Goal: Transaction & Acquisition: Purchase product/service

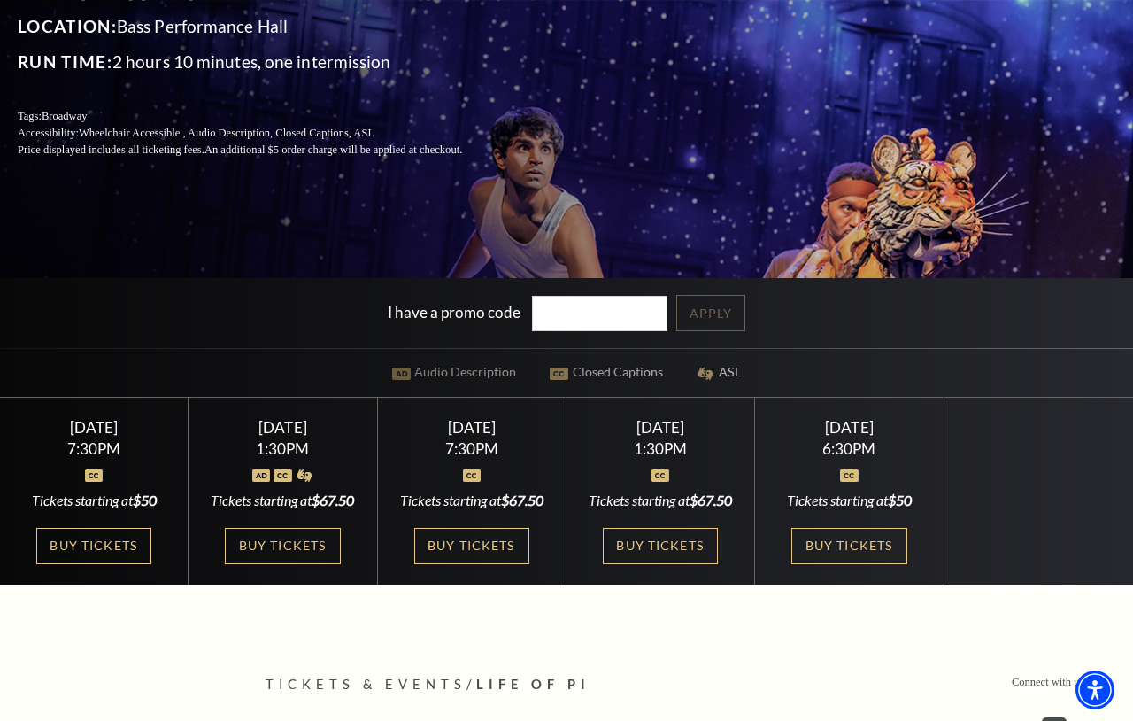
scroll to position [294, 0]
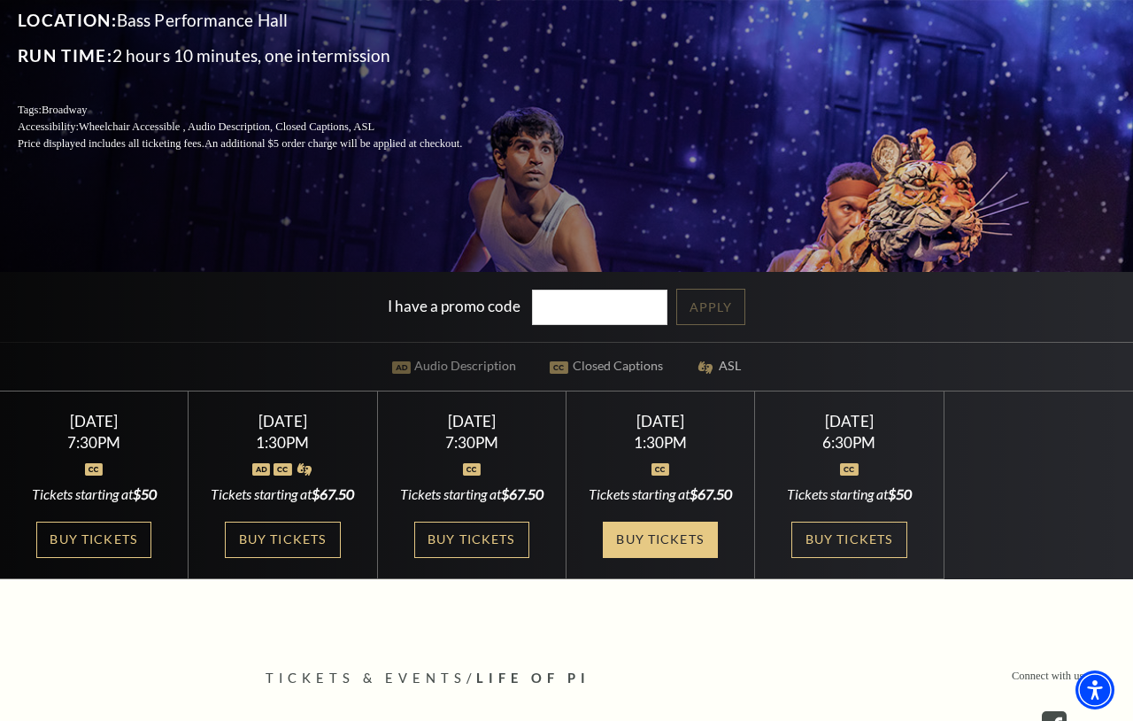
click at [684, 558] on link "Buy Tickets" at bounding box center [660, 540] width 115 height 36
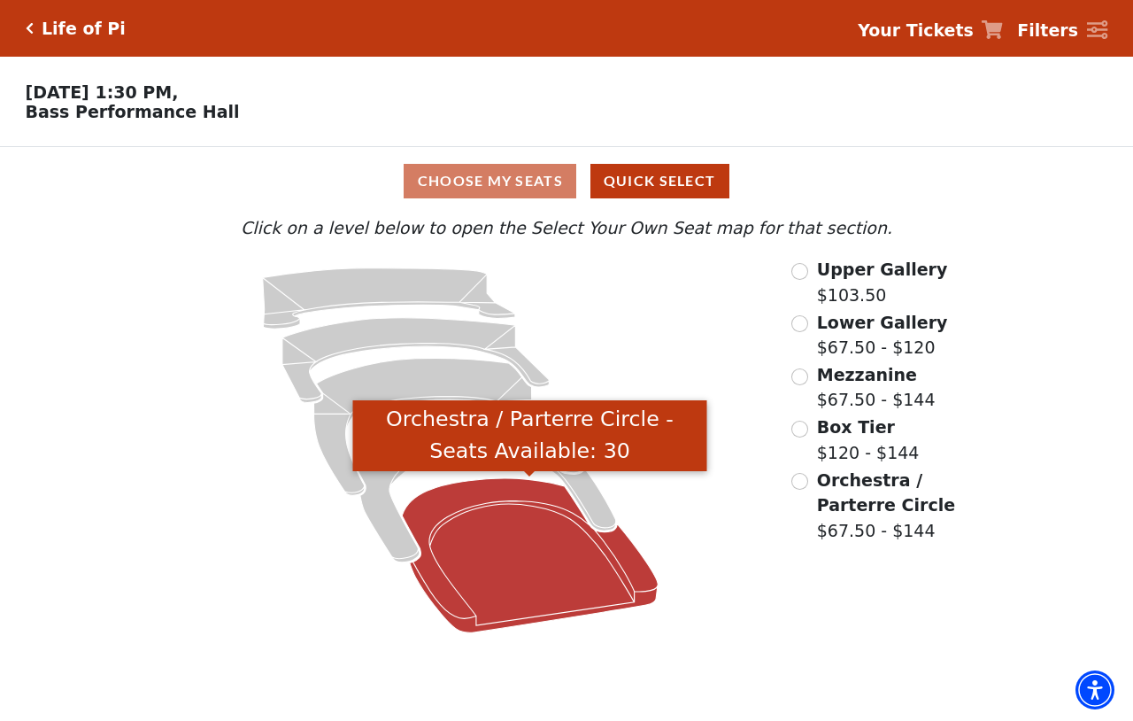
click at [550, 550] on icon "Orchestra / Parterre Circle - Seats Available: 30" at bounding box center [530, 555] width 256 height 154
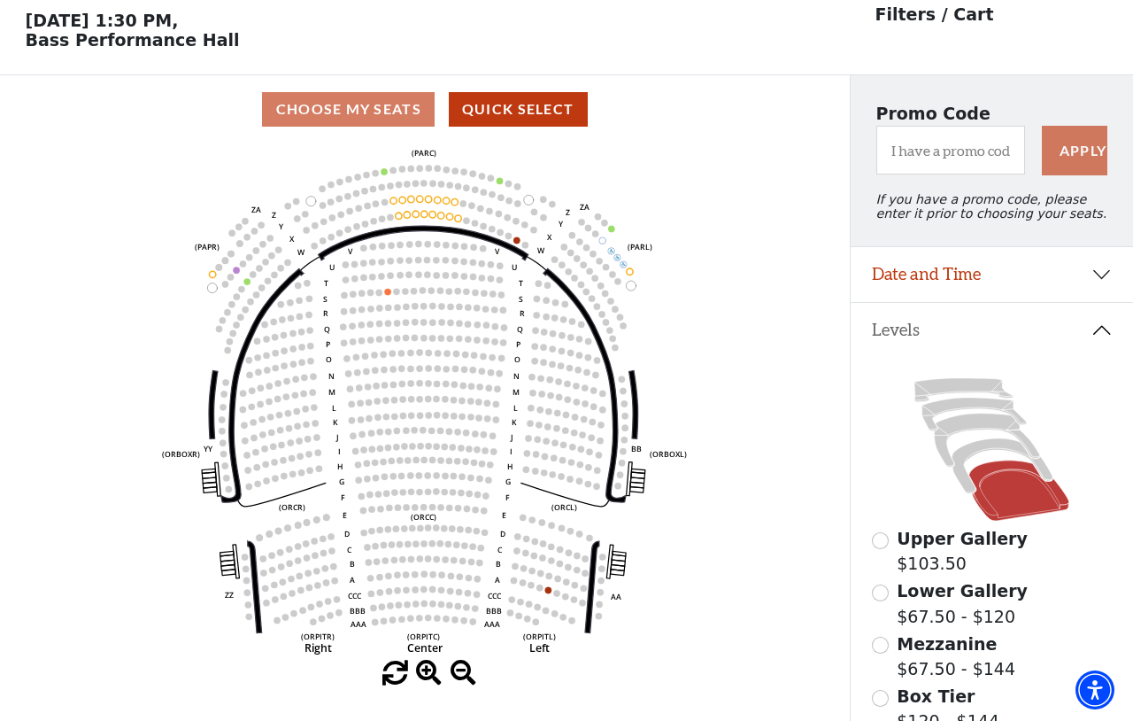
scroll to position [53, 0]
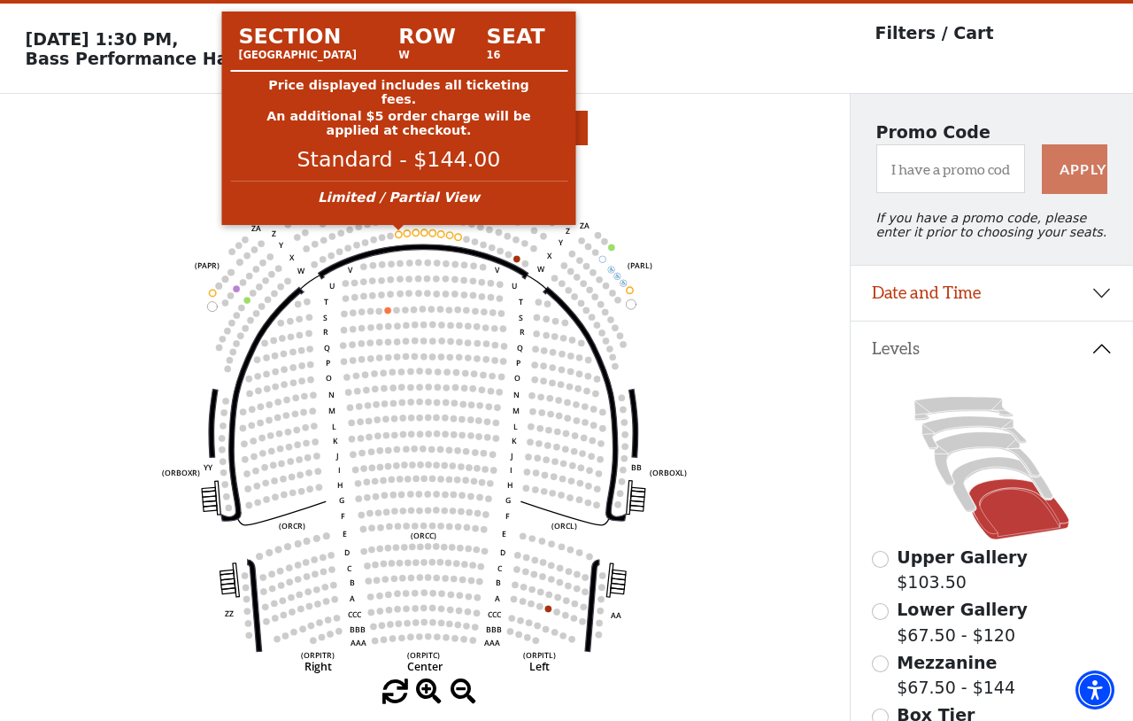
click at [399, 236] on circle at bounding box center [399, 234] width 6 height 6
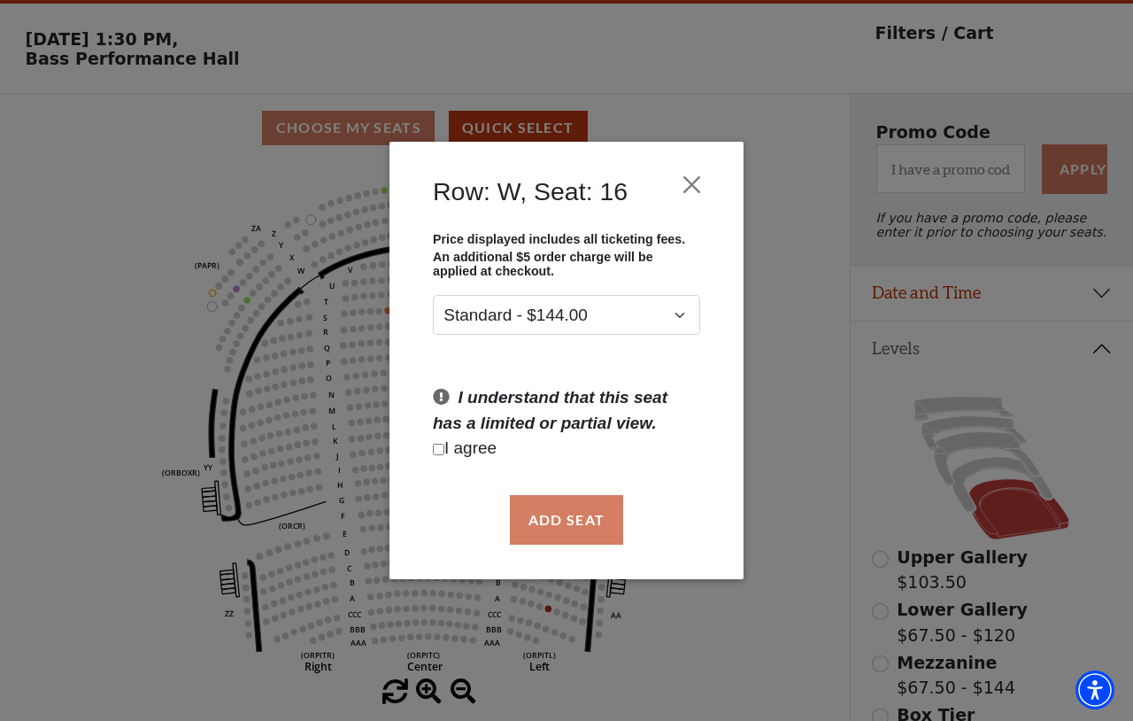
click at [560, 533] on div "Add Seat" at bounding box center [566, 519] width 301 height 83
click at [698, 187] on button "Close" at bounding box center [693, 184] width 34 height 34
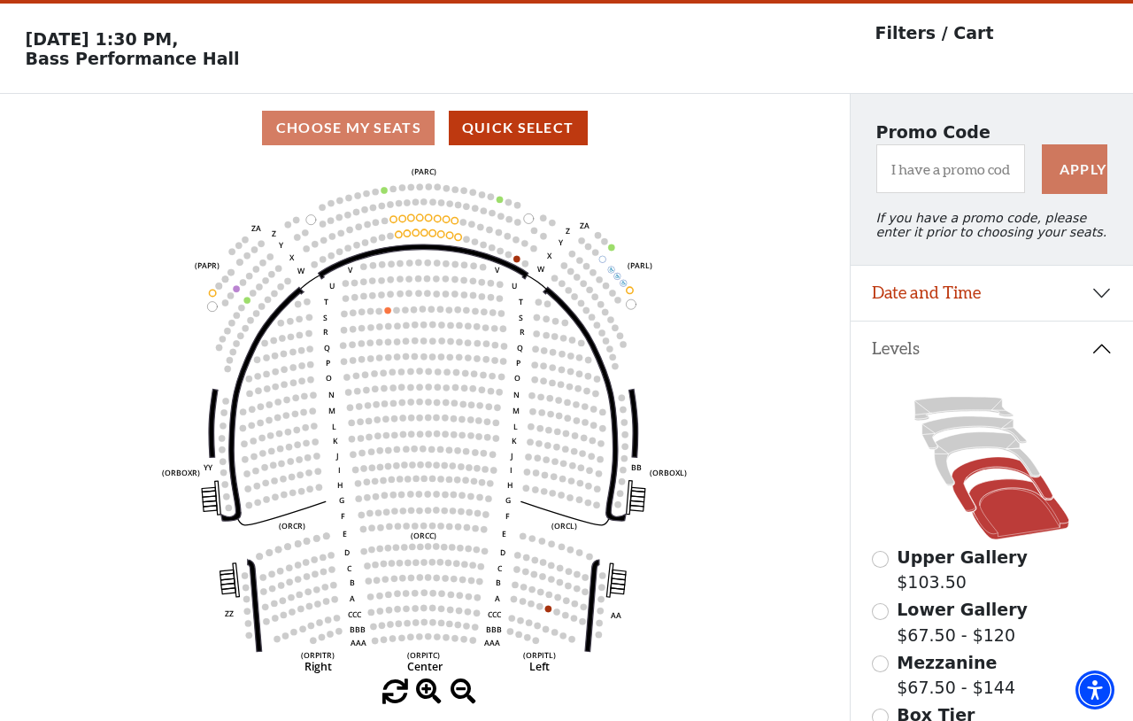
click at [985, 465] on icon at bounding box center [1002, 484] width 101 height 55
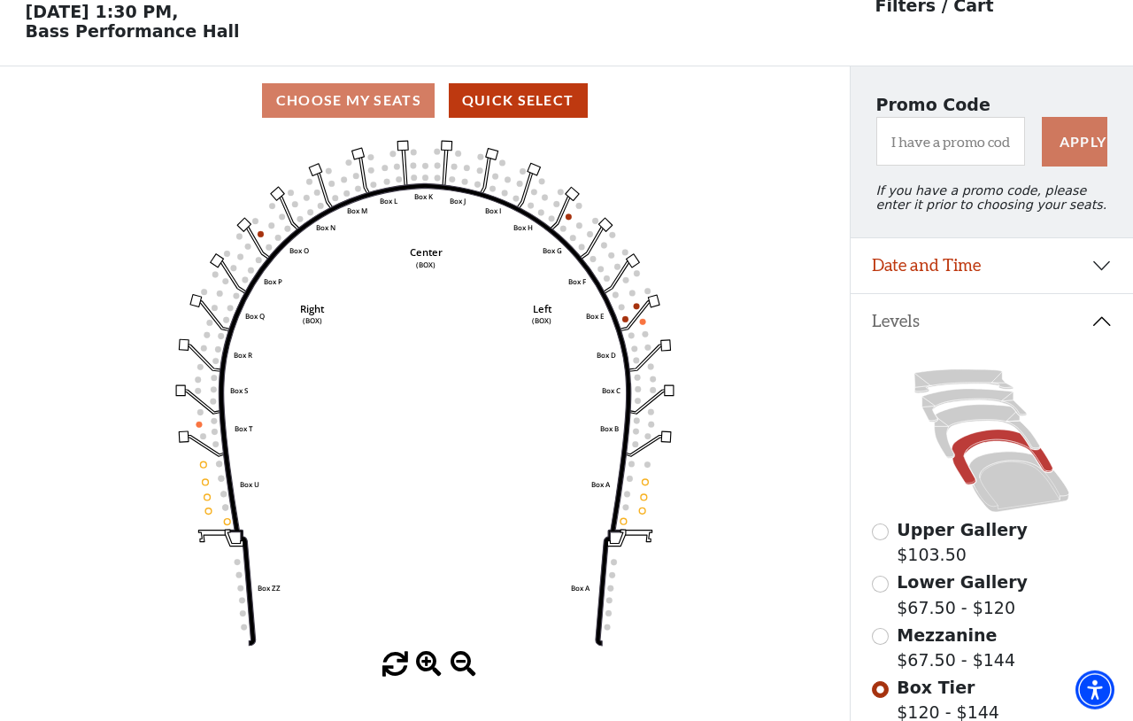
scroll to position [81, 0]
click at [966, 415] on icon at bounding box center [987, 431] width 105 height 54
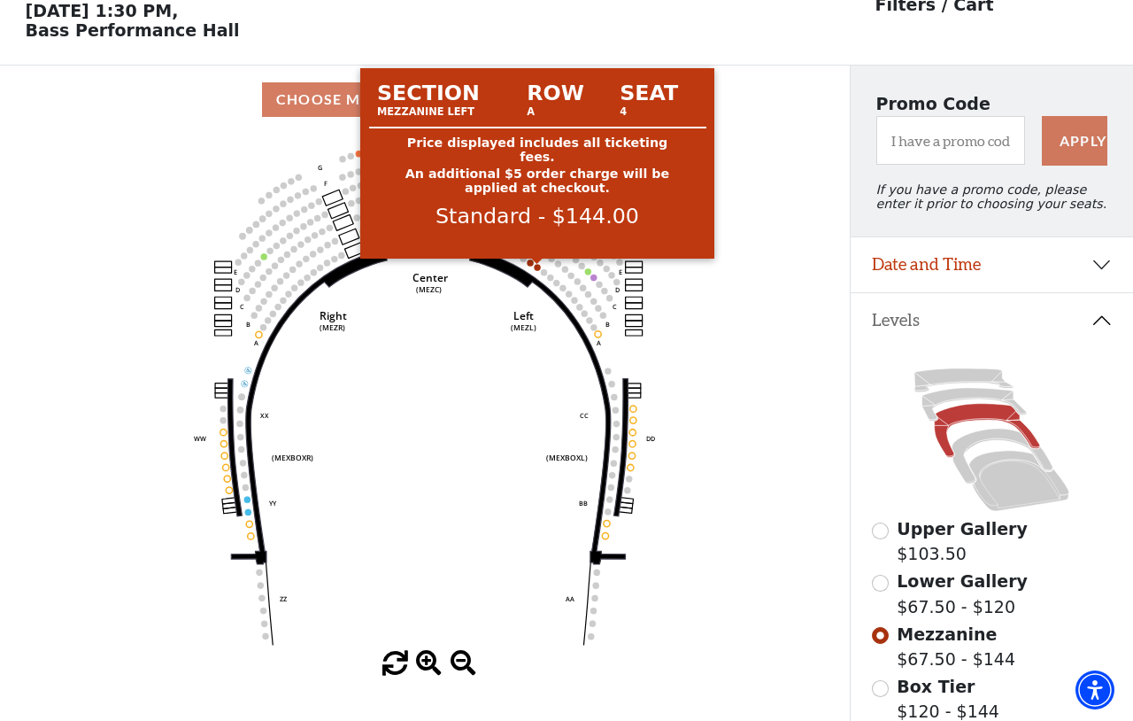
click at [537, 267] on circle at bounding box center [537, 267] width 6 height 6
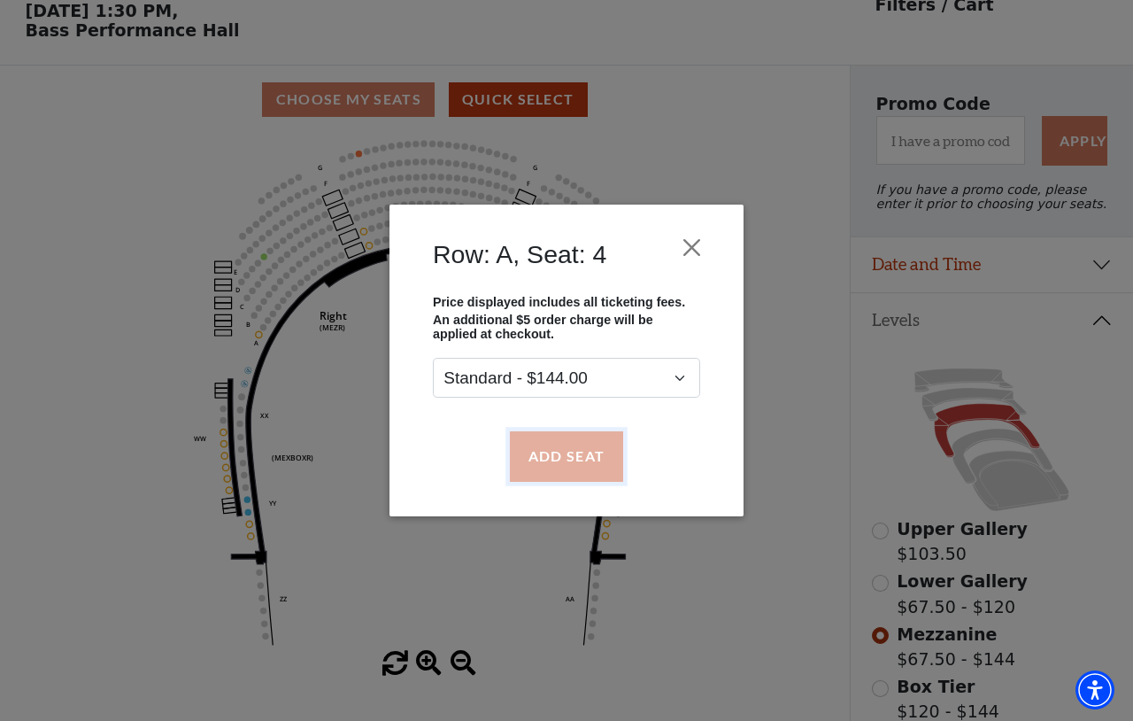
click at [568, 457] on button "Add Seat" at bounding box center [566, 456] width 113 height 50
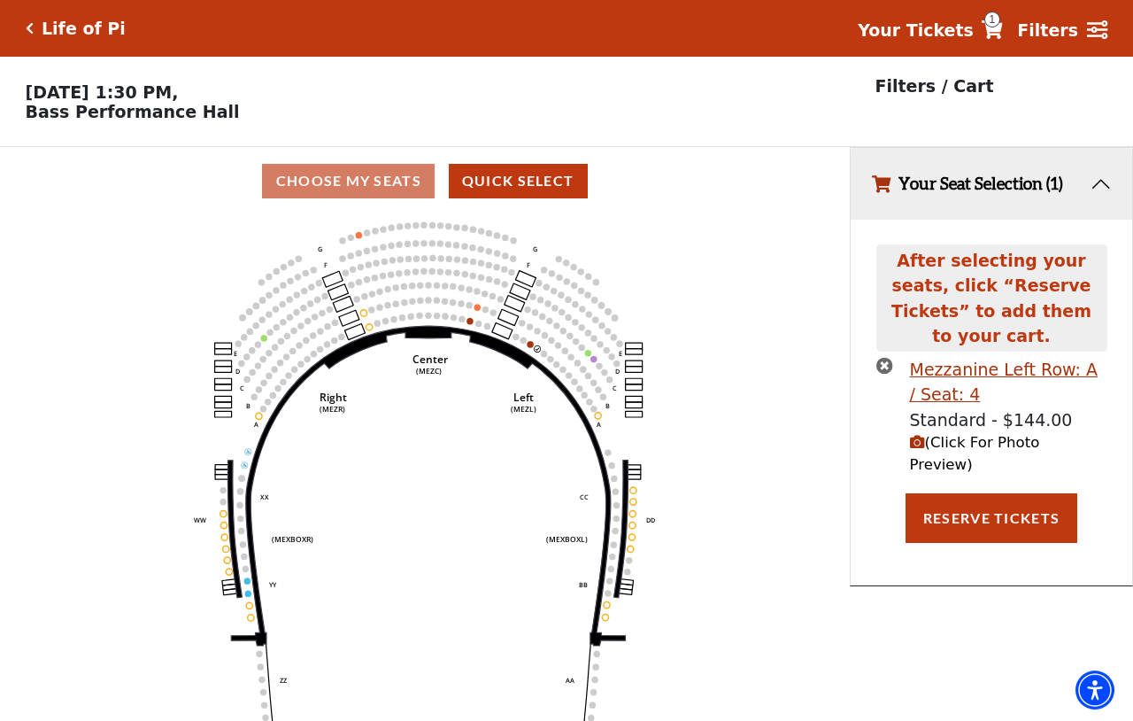
scroll to position [0, 0]
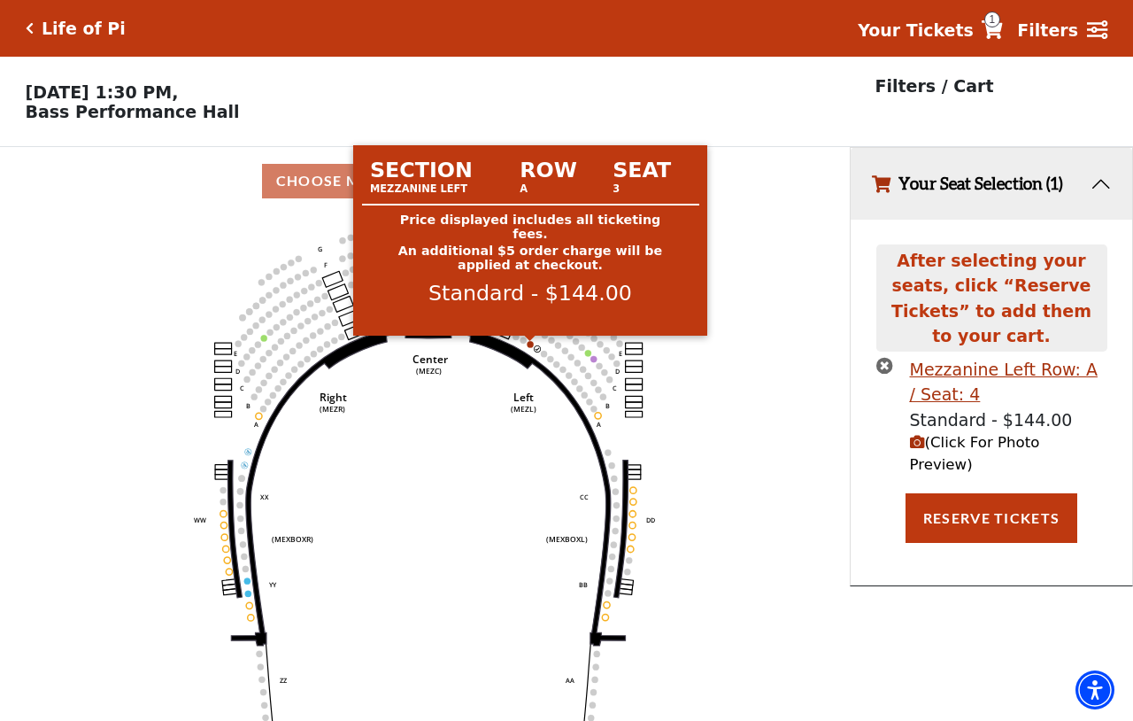
click at [533, 347] on circle at bounding box center [530, 344] width 6 height 6
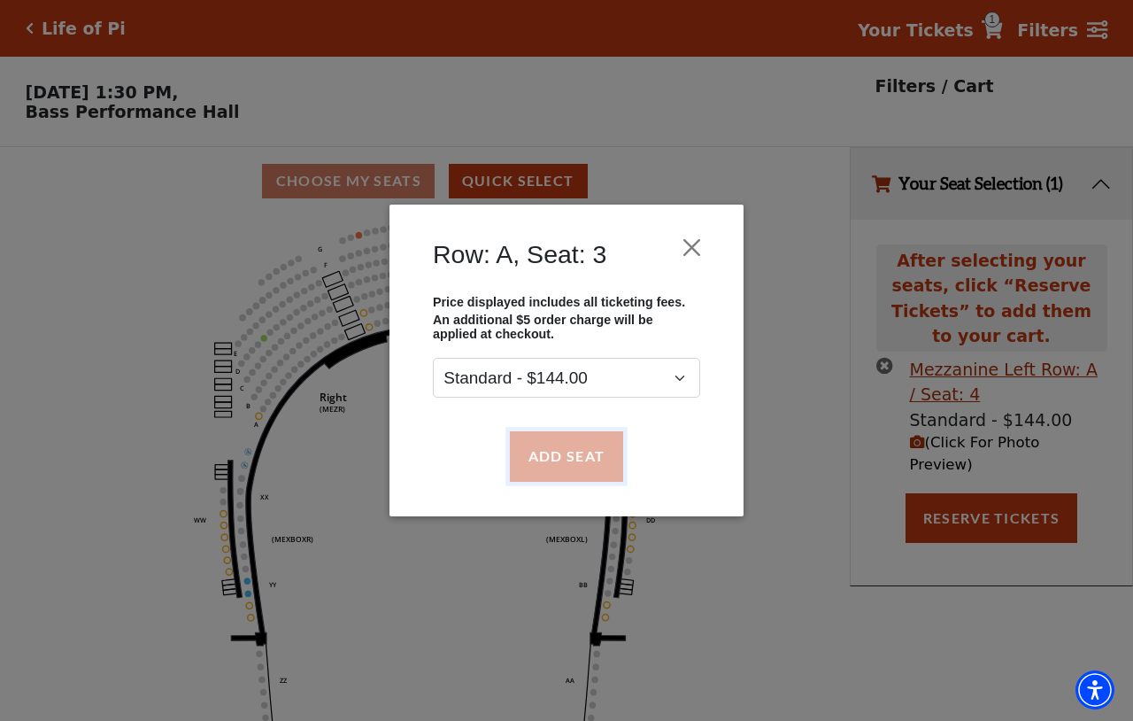
click at [576, 460] on button "Add Seat" at bounding box center [566, 456] width 113 height 50
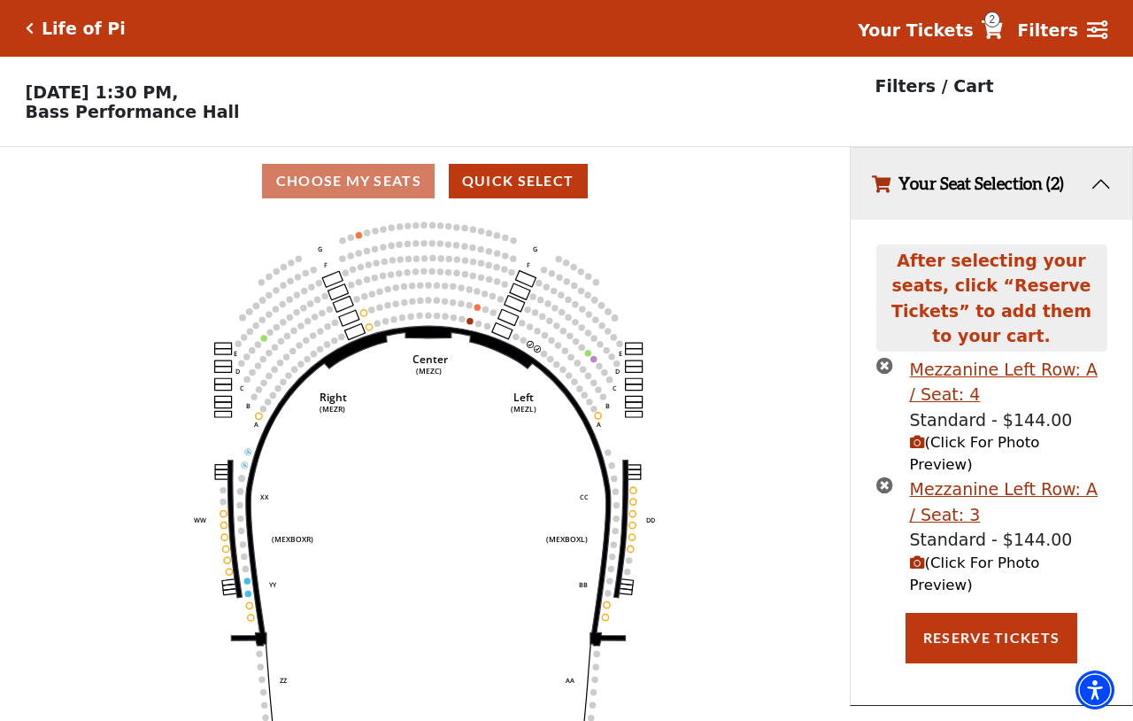
scroll to position [38, 0]
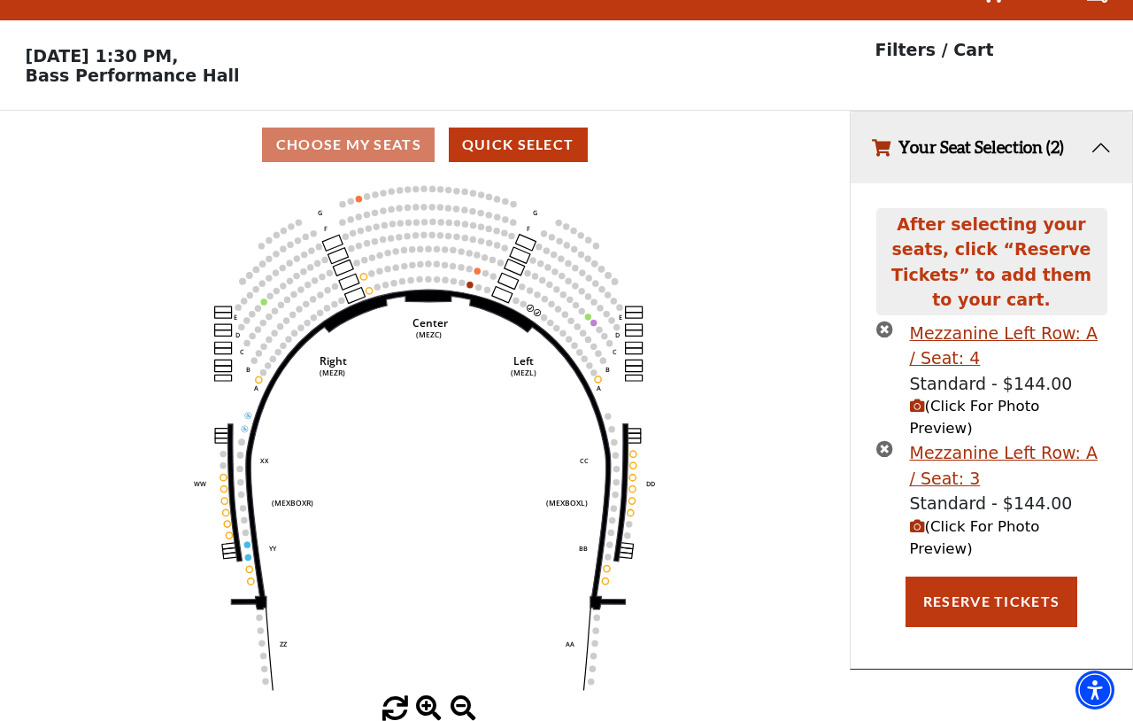
click at [1099, 151] on button "Your Seat Selection (2)" at bounding box center [992, 148] width 282 height 72
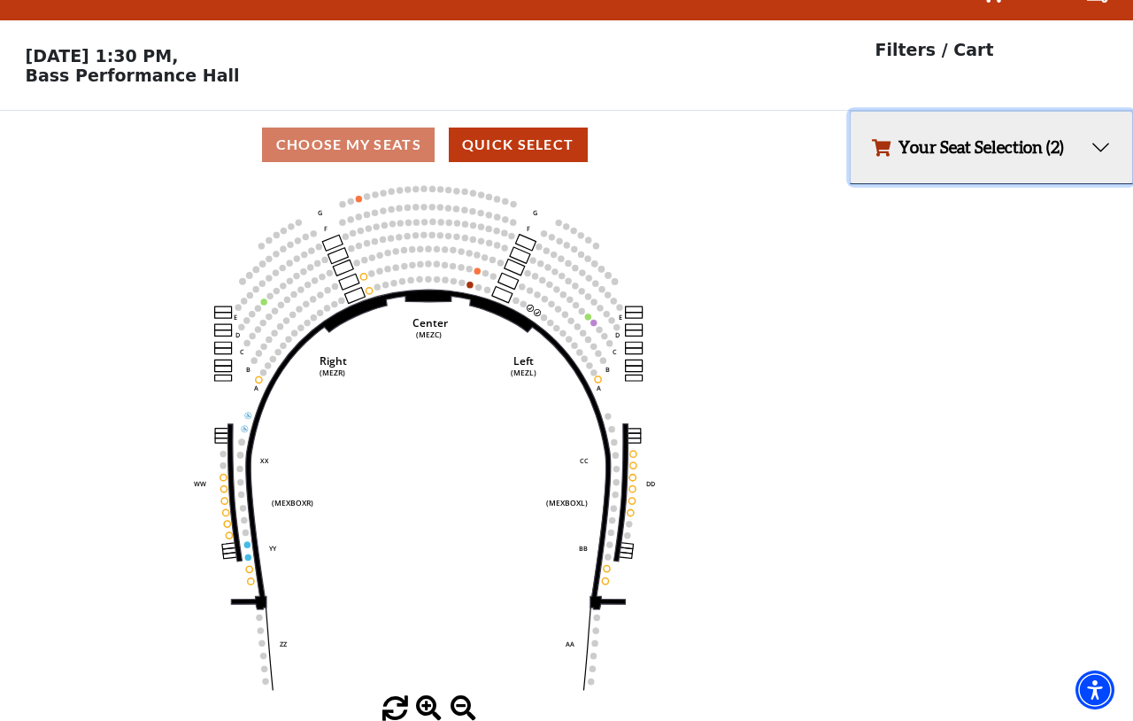
click at [1099, 151] on button "Your Seat Selection (2)" at bounding box center [992, 148] width 282 height 72
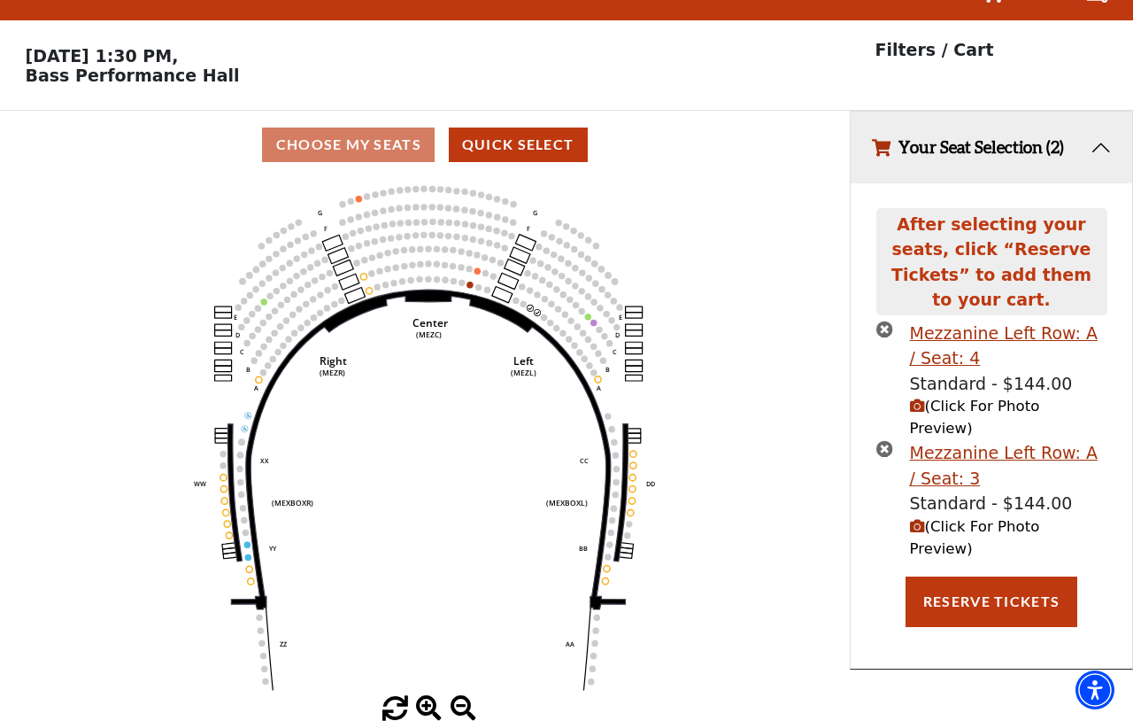
click at [391, 140] on div "Choose My Seats Quick Select" at bounding box center [425, 145] width 850 height 35
click at [889, 440] on icon "times-circle" at bounding box center [885, 448] width 17 height 17
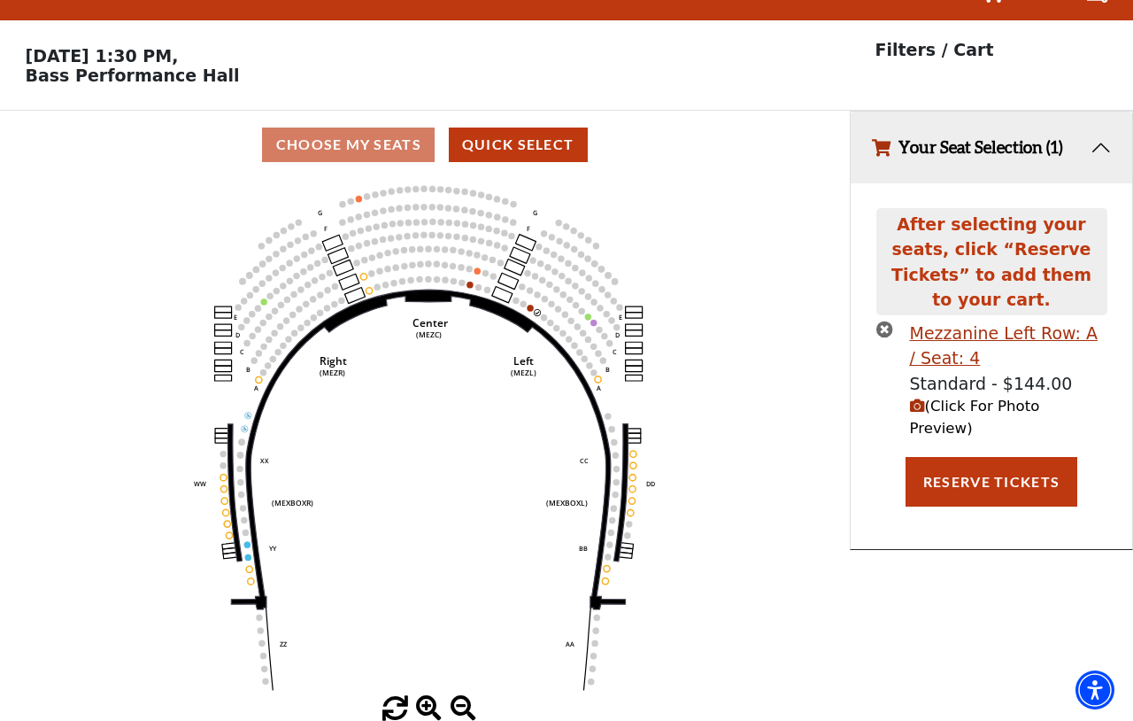
click at [882, 321] on icon "times-circle" at bounding box center [885, 329] width 17 height 17
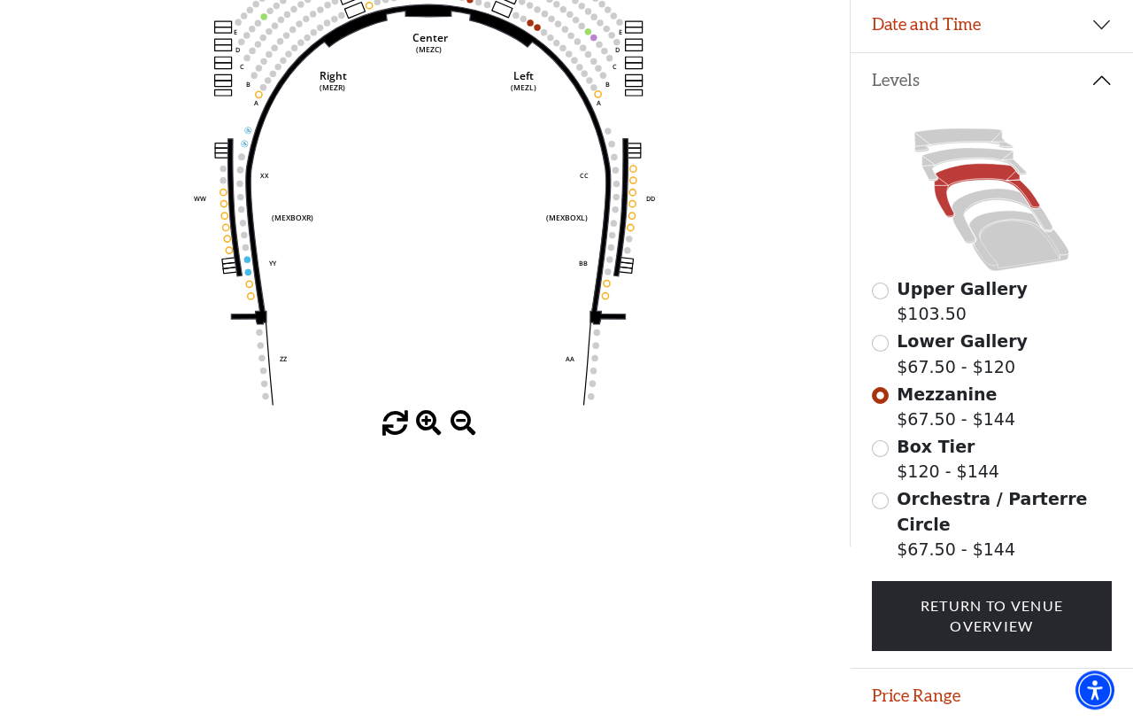
scroll to position [322, 0]
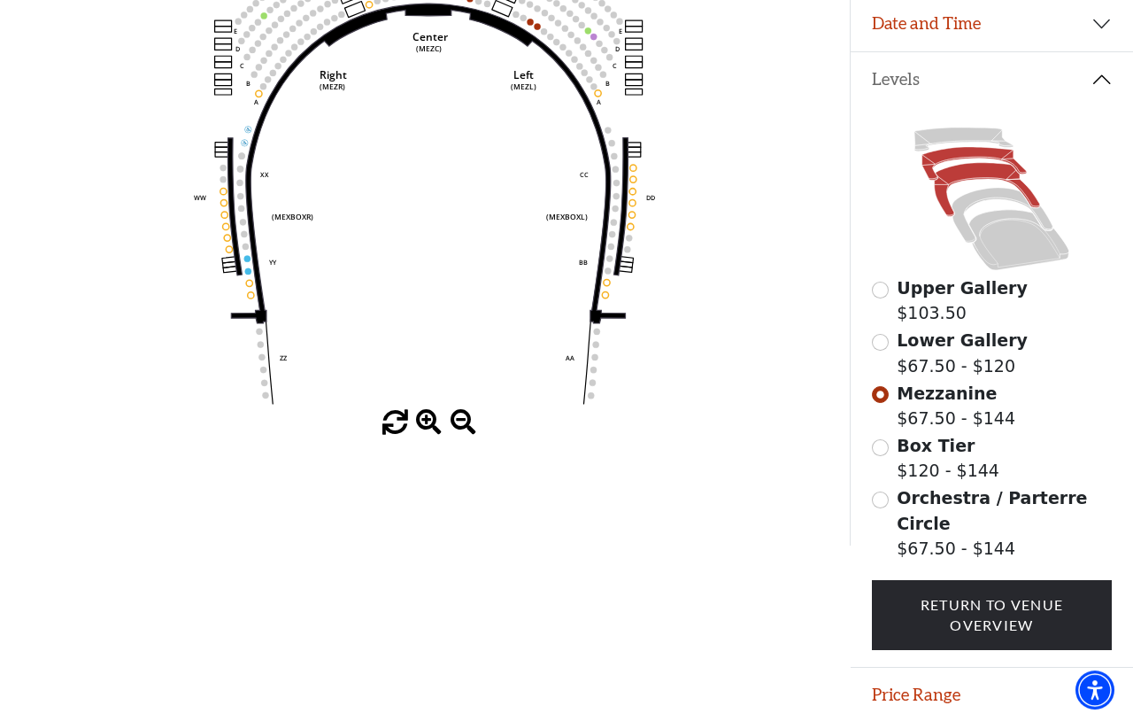
click at [951, 161] on icon at bounding box center [975, 164] width 104 height 34
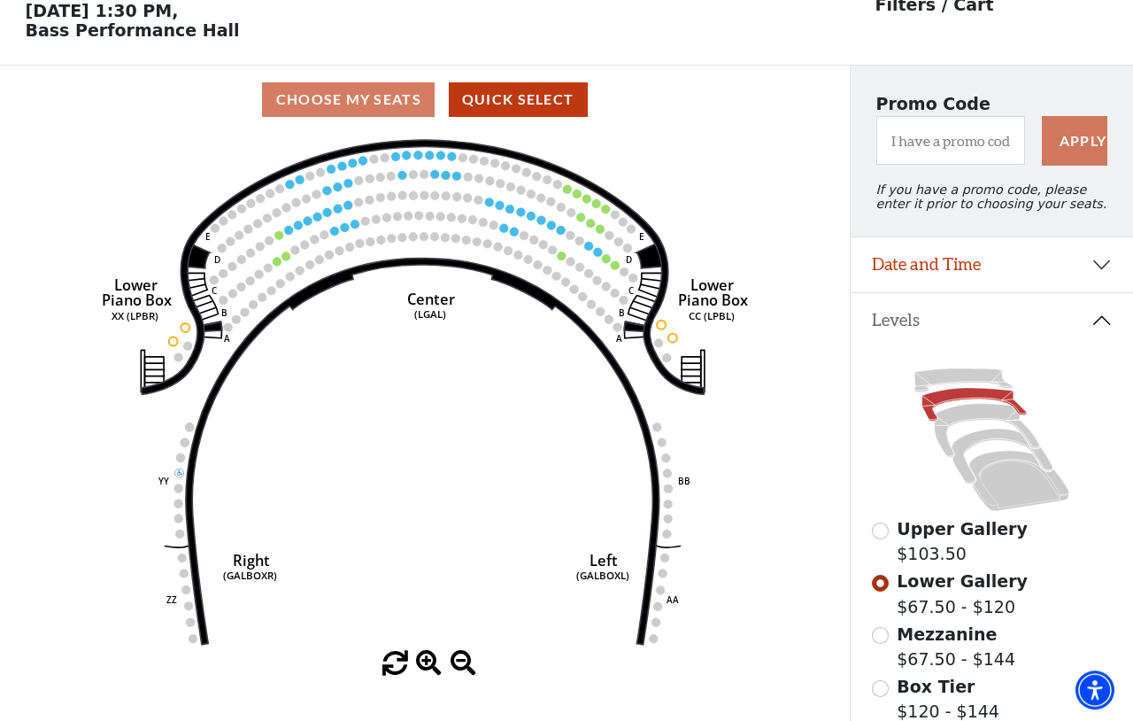
scroll to position [81, 0]
click at [985, 416] on icon at bounding box center [987, 431] width 105 height 54
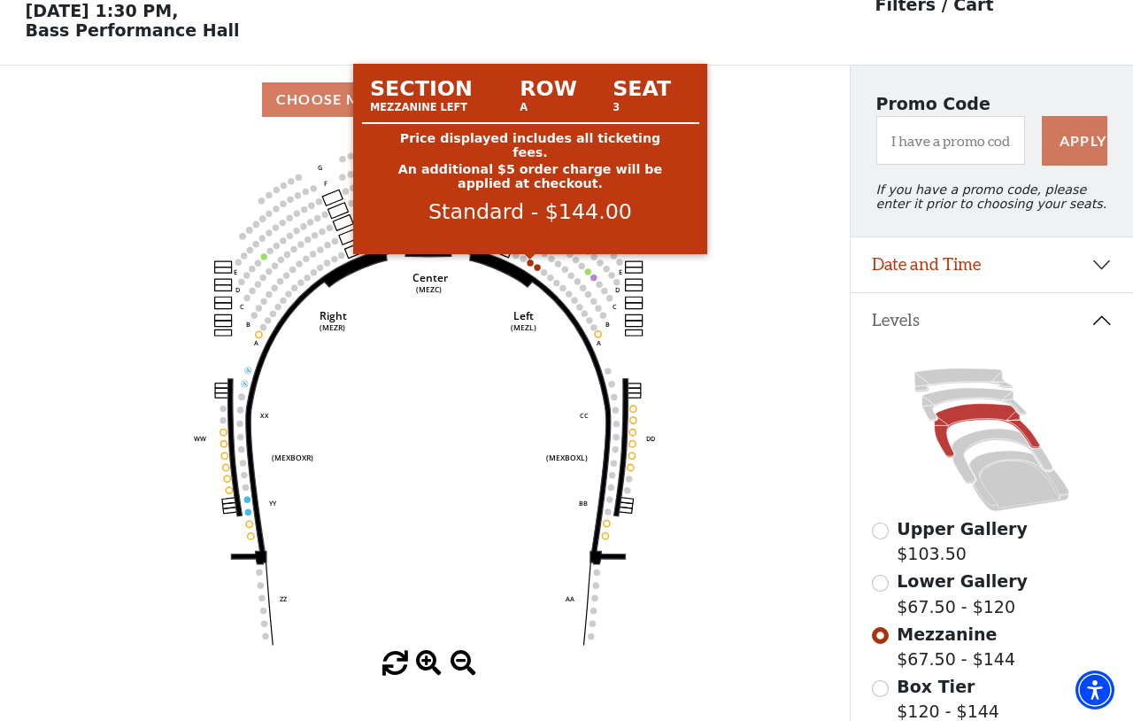
click at [529, 265] on circle at bounding box center [530, 262] width 6 height 6
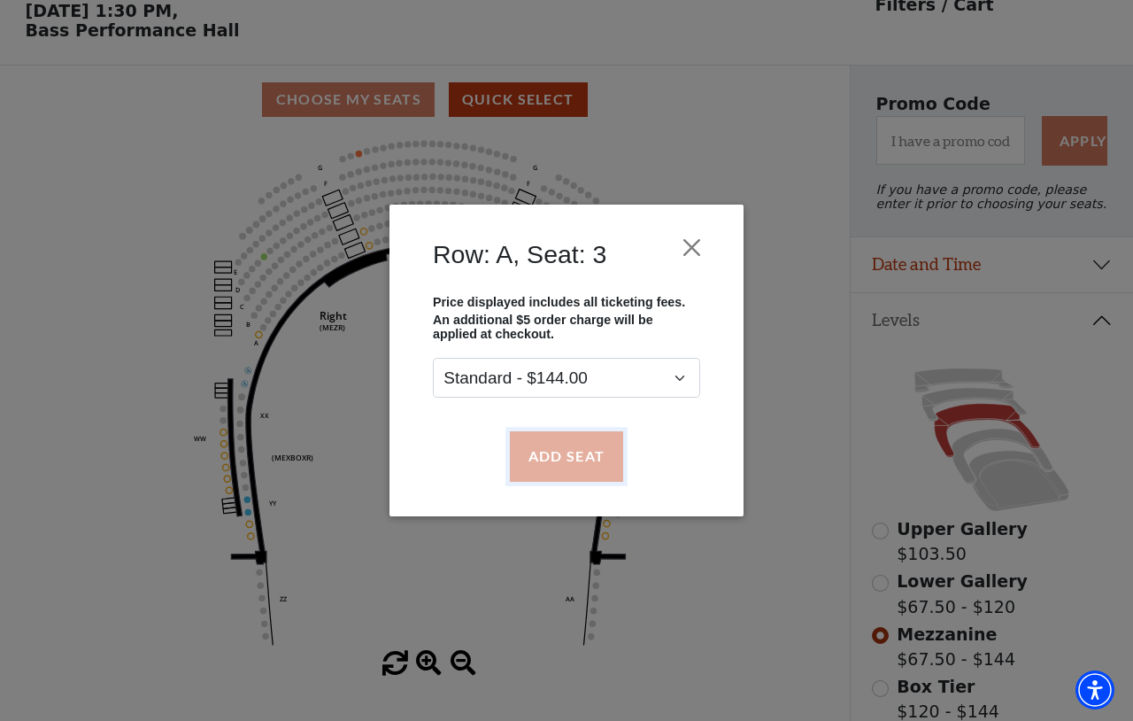
click at [574, 471] on button "Add Seat" at bounding box center [566, 456] width 113 height 50
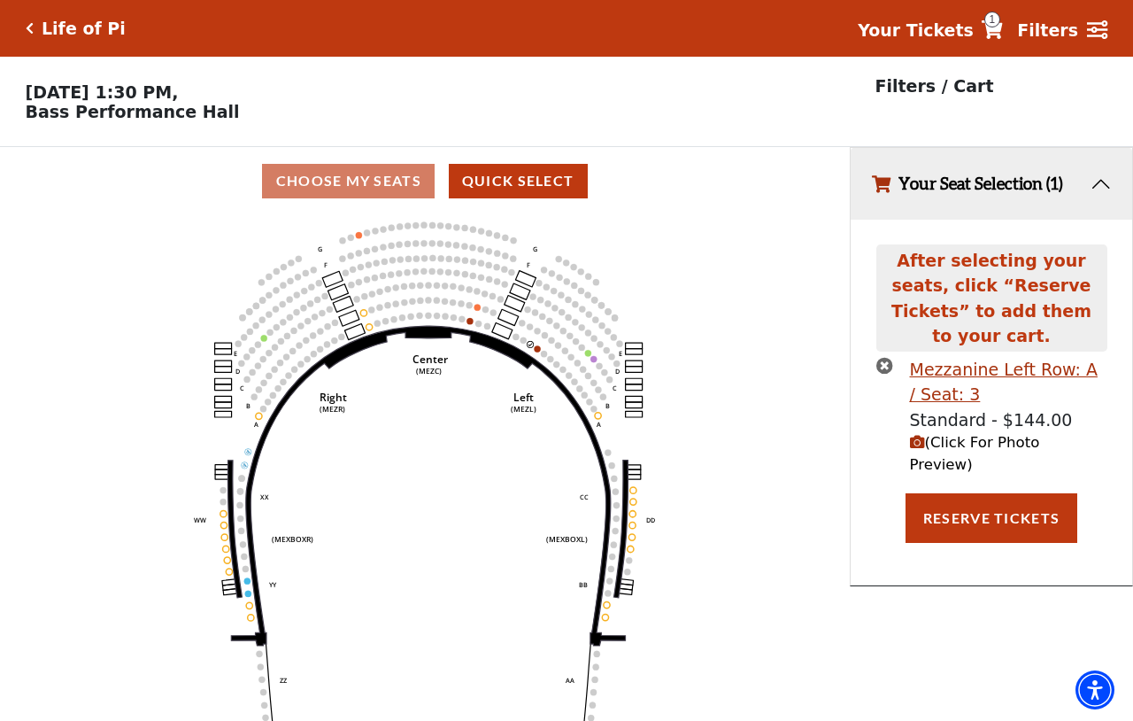
scroll to position [0, 0]
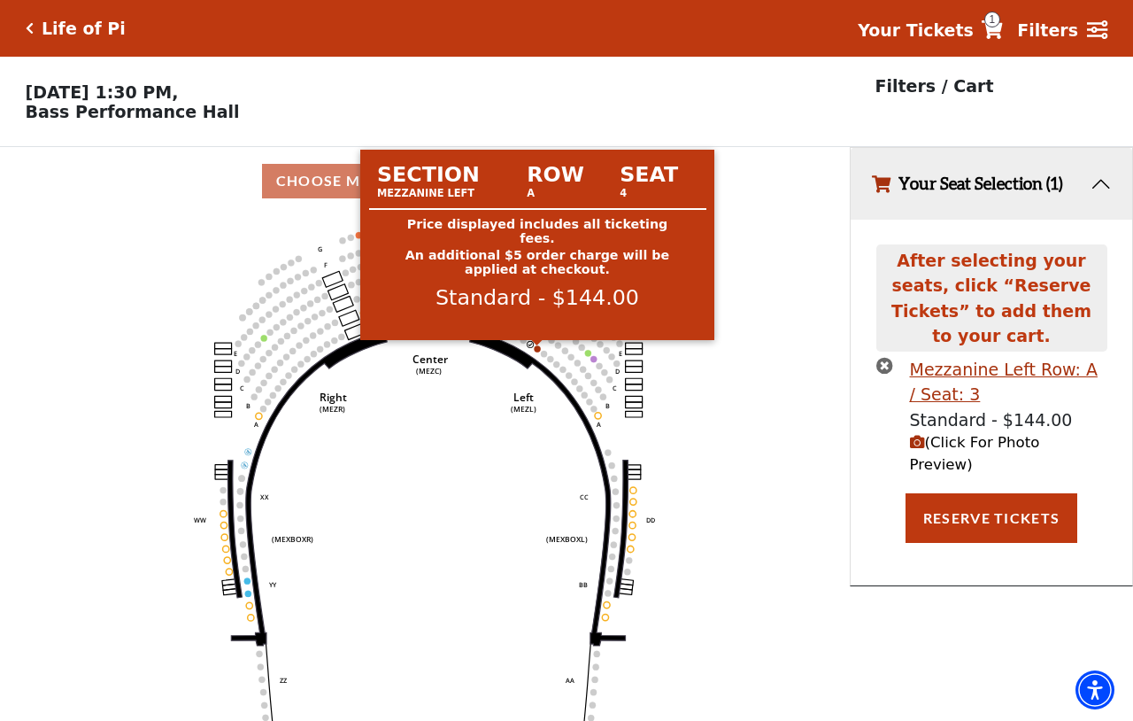
click at [540, 352] on circle at bounding box center [537, 348] width 6 height 6
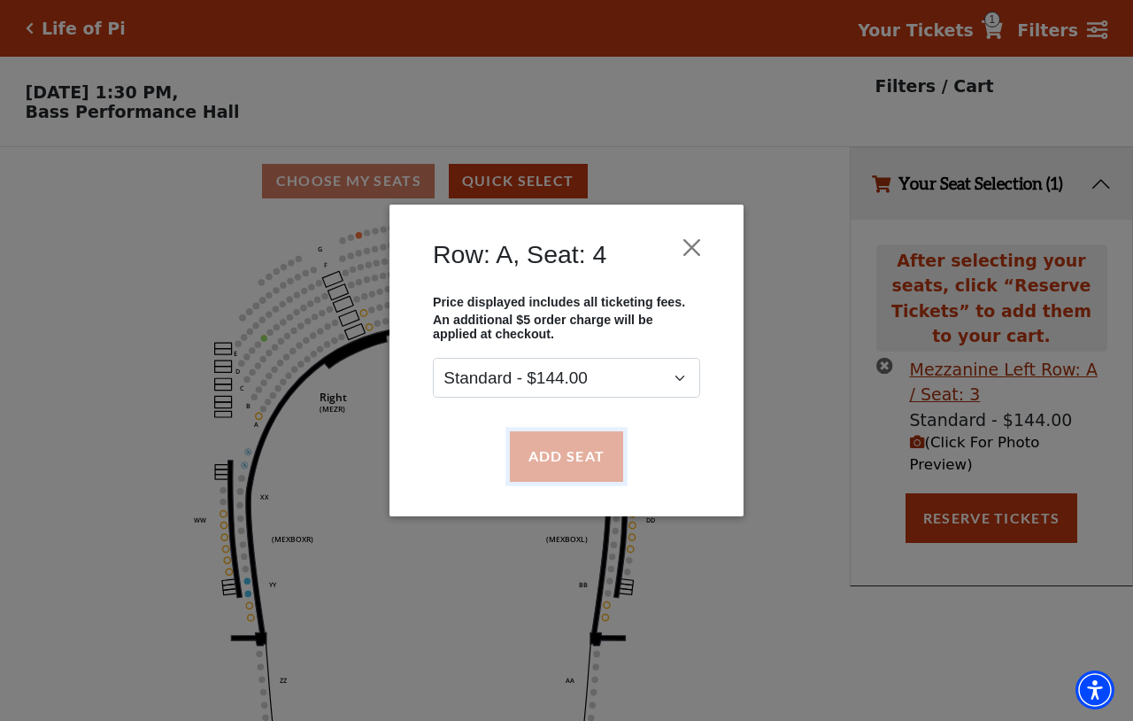
click at [584, 463] on button "Add Seat" at bounding box center [566, 456] width 113 height 50
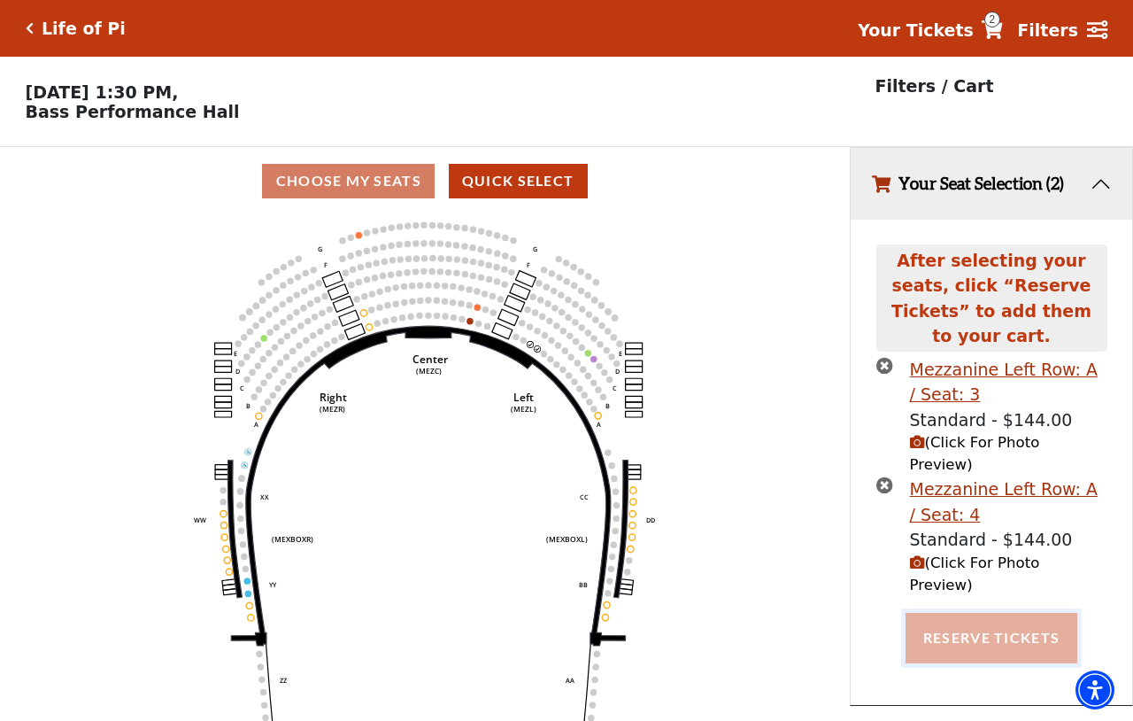
click at [977, 613] on button "Reserve Tickets" at bounding box center [992, 638] width 172 height 50
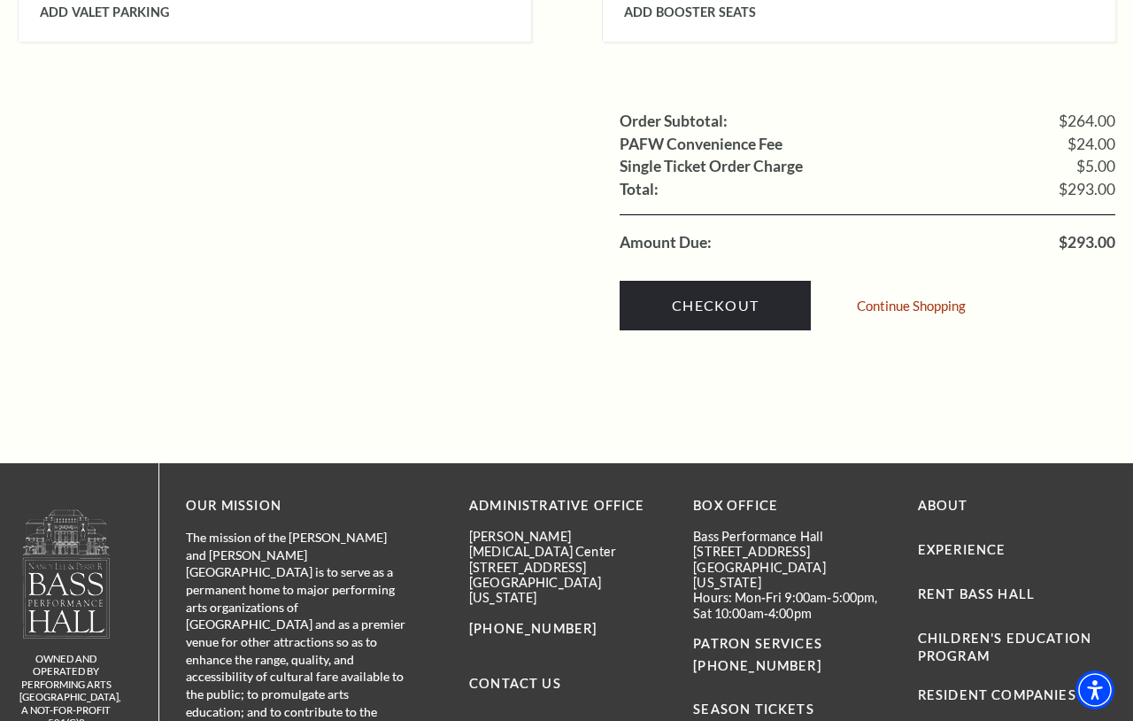
scroll to position [1868, 0]
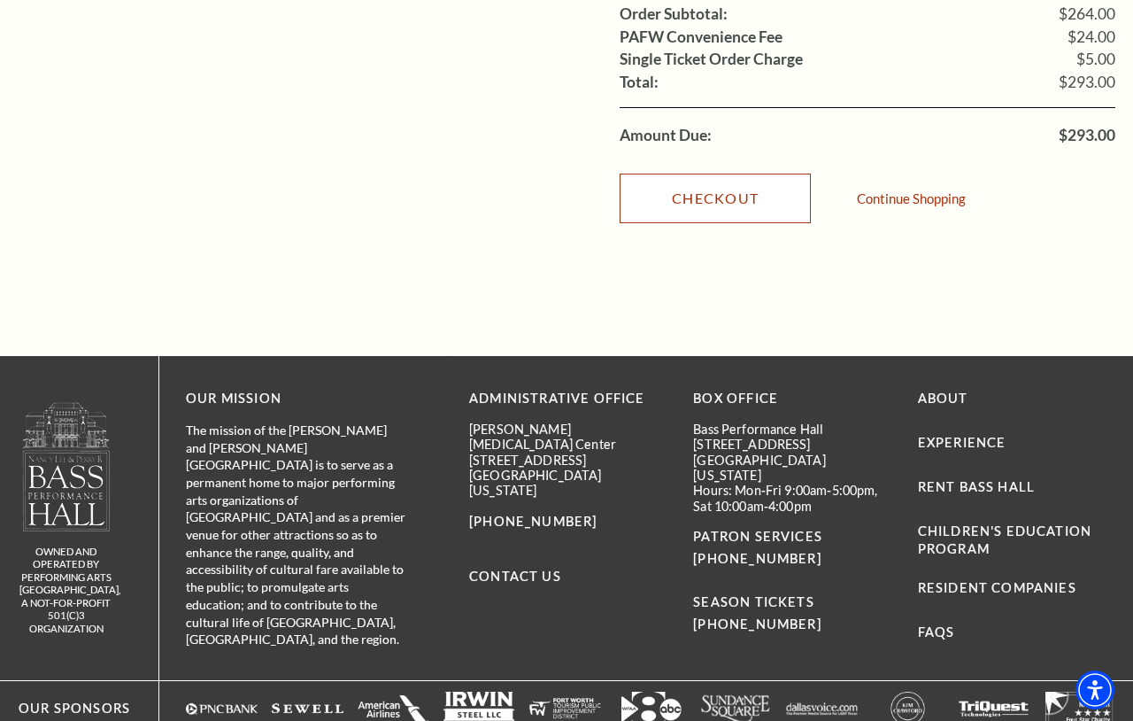
click at [710, 185] on link "Checkout" at bounding box center [715, 199] width 191 height 50
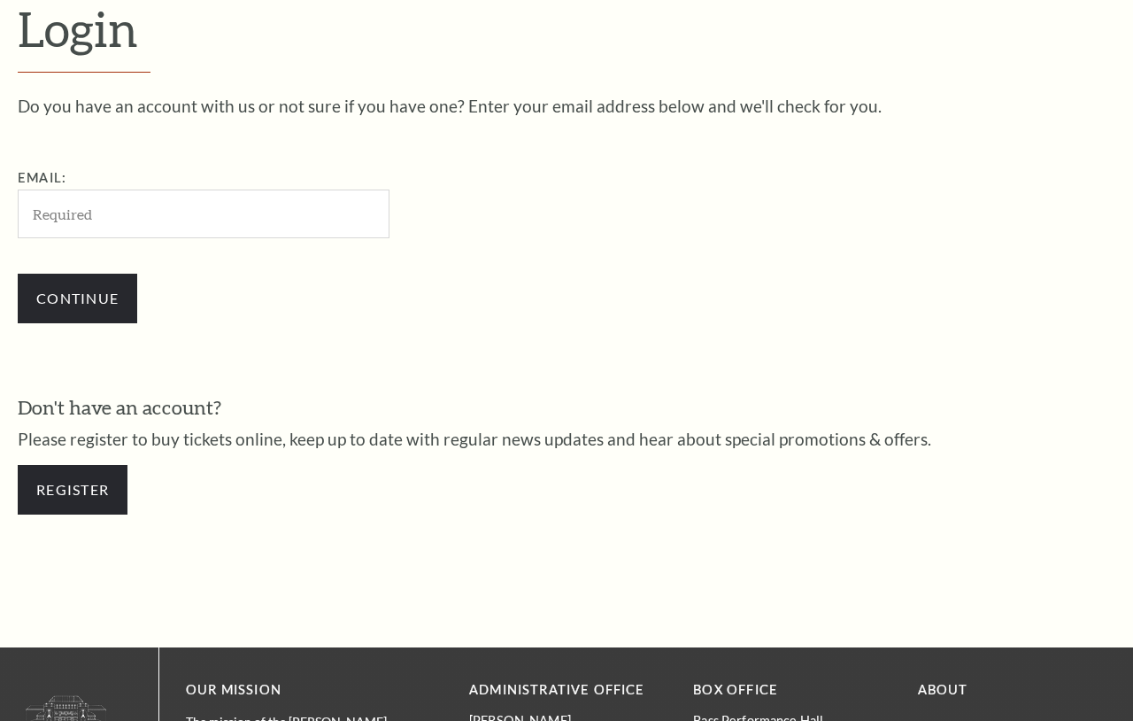
scroll to position [482, 0]
click at [66, 500] on link "Register" at bounding box center [73, 490] width 110 height 50
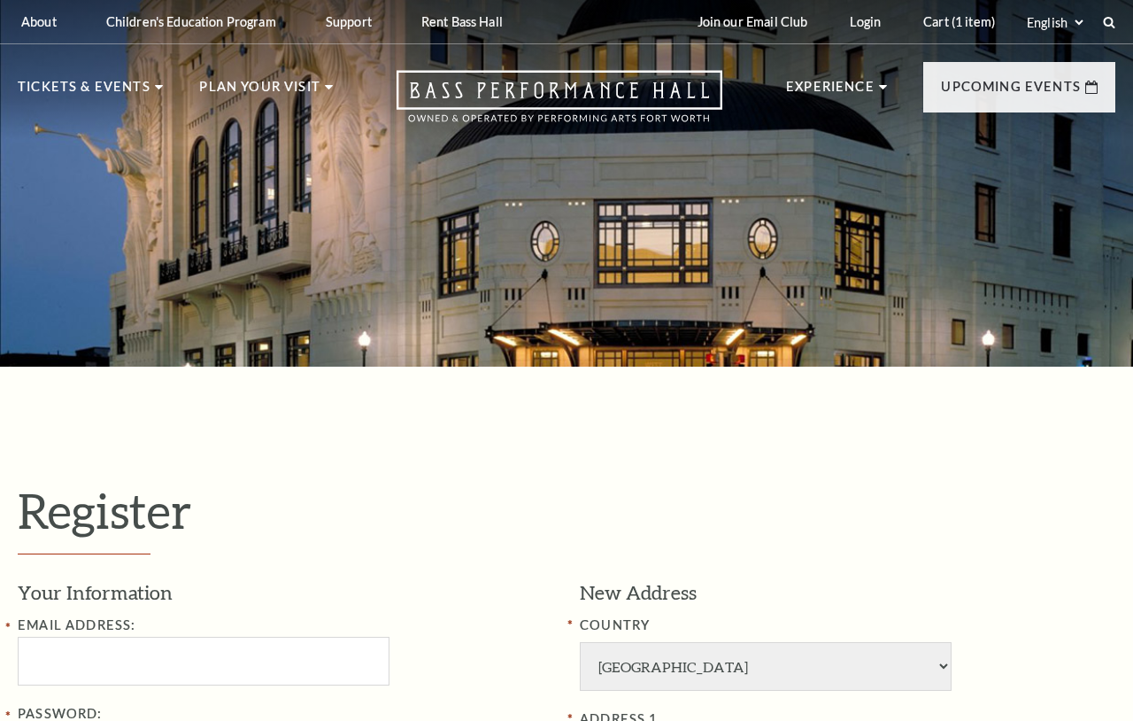
select select "1"
select select "TX"
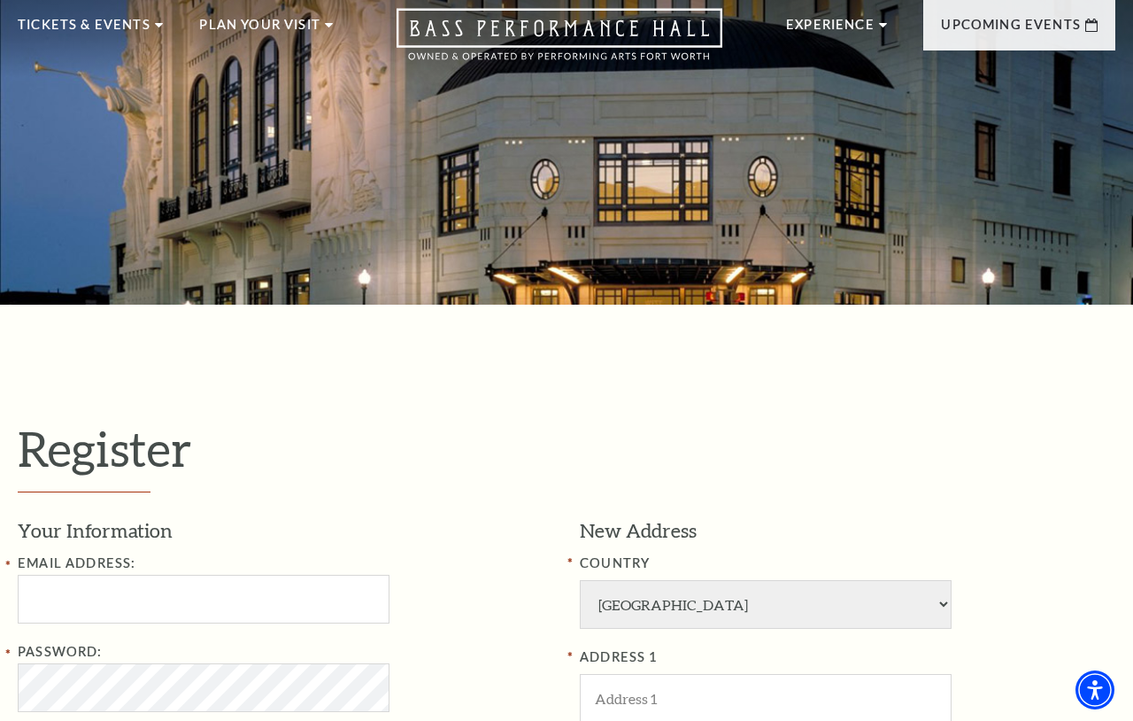
scroll to position [152, 0]
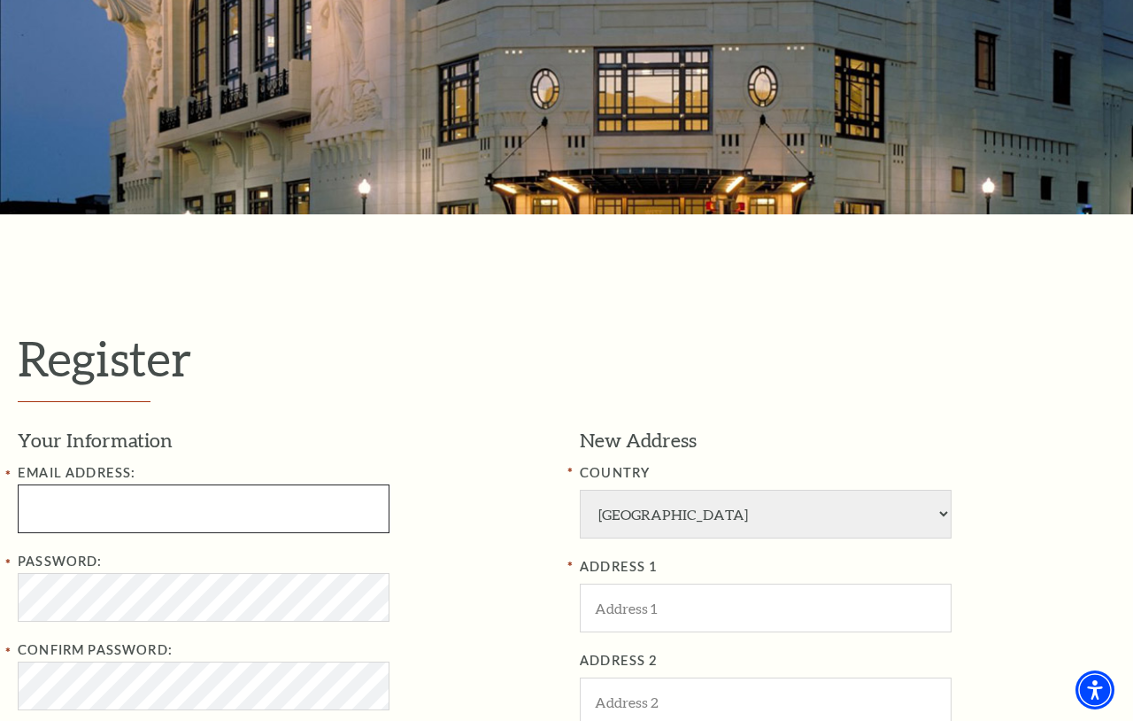
click at [198, 507] on input "Email Address:" at bounding box center [204, 508] width 372 height 49
paste input "[EMAIL_ADDRESS][DOMAIN_NAME]"
type input "[EMAIL_ADDRESS][DOMAIN_NAME]"
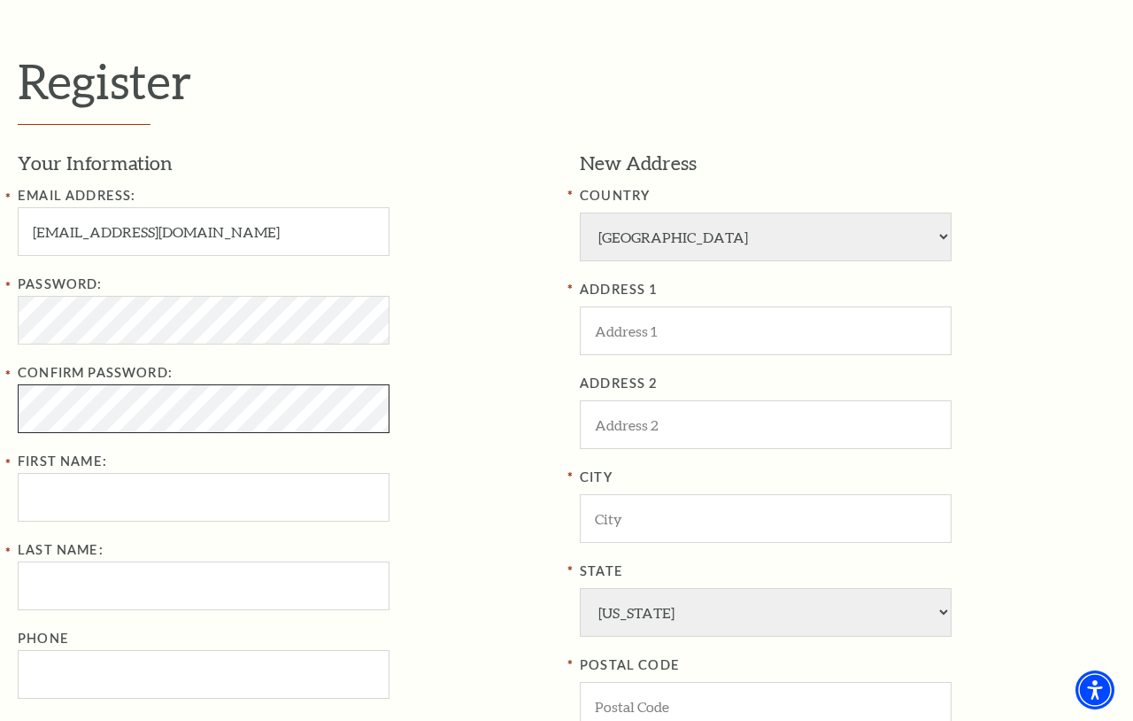
scroll to position [498, 0]
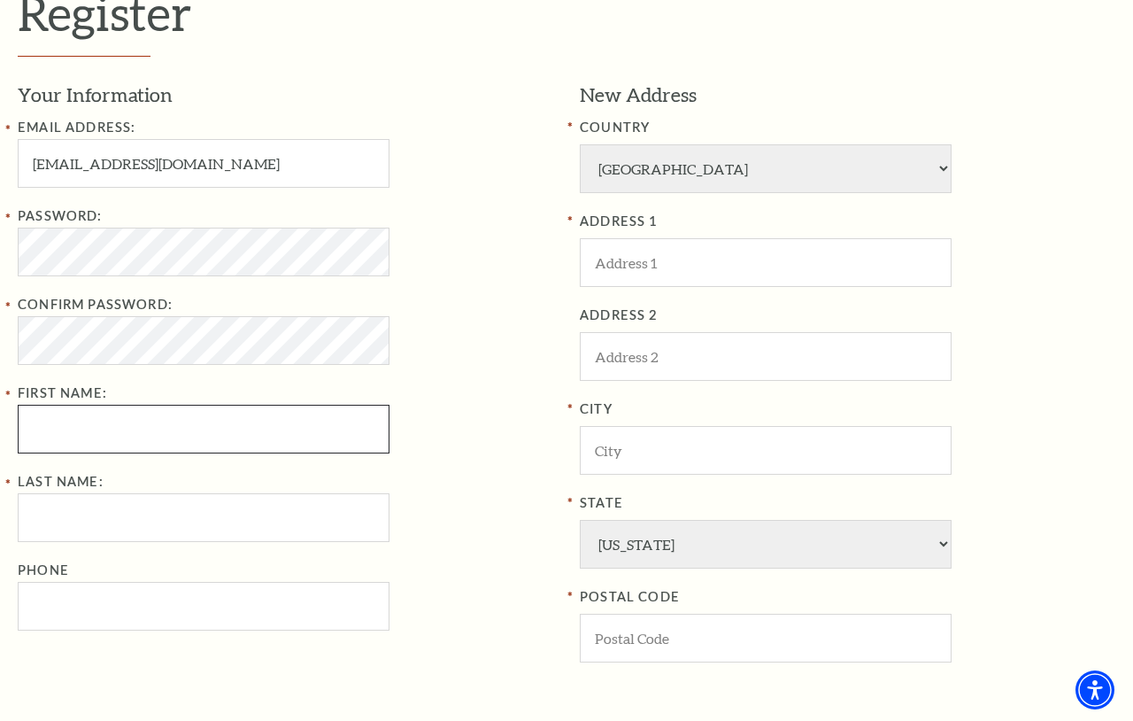
click at [105, 428] on input "First Name:" at bounding box center [204, 429] width 372 height 49
click at [161, 439] on input "First Name:" at bounding box center [204, 429] width 372 height 49
paste input "Zane"
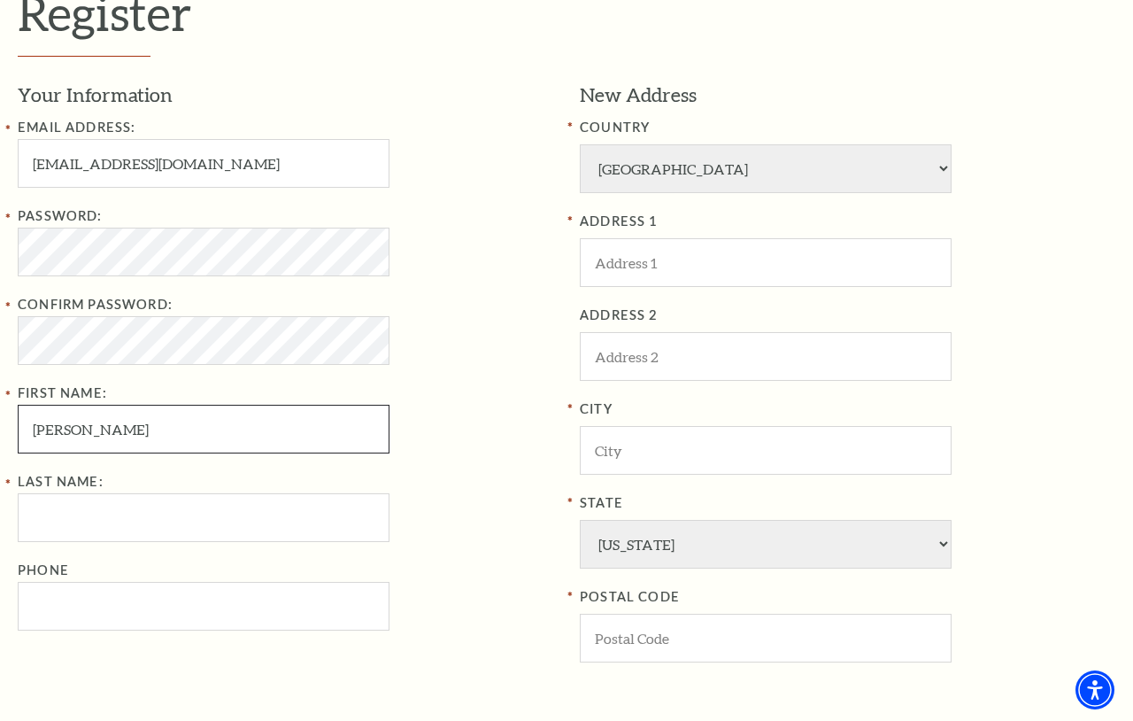
type input "Zane"
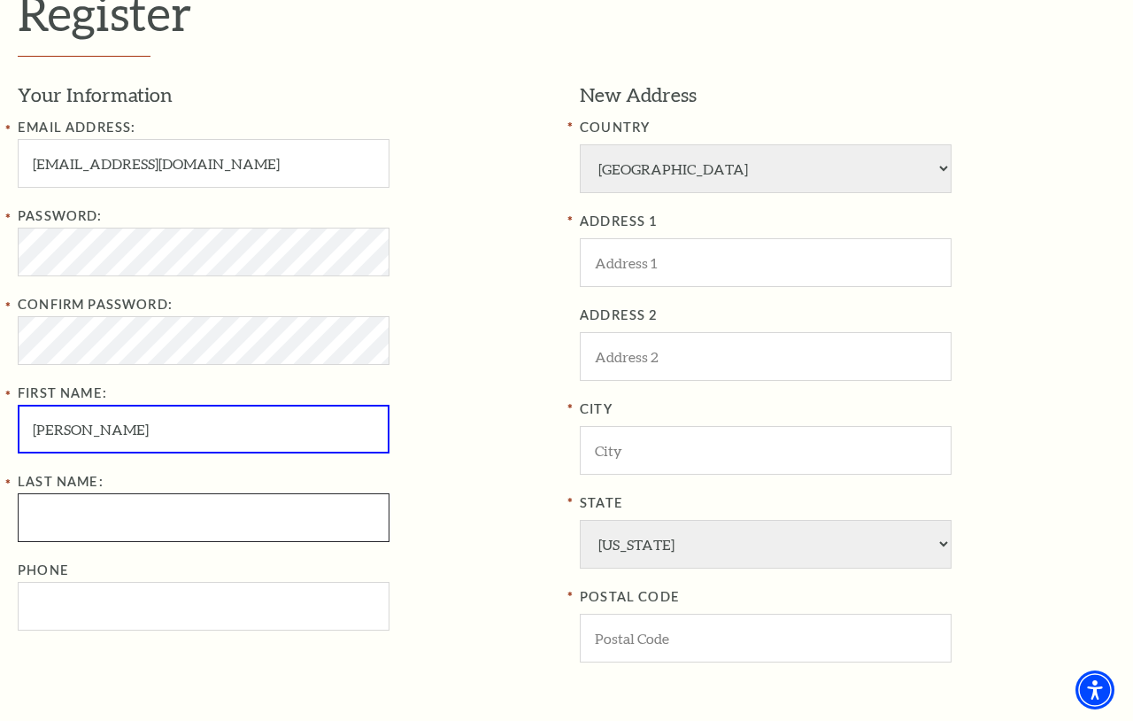
click at [120, 529] on input "Last Name:" at bounding box center [204, 517] width 372 height 49
paste input "Jacobson"
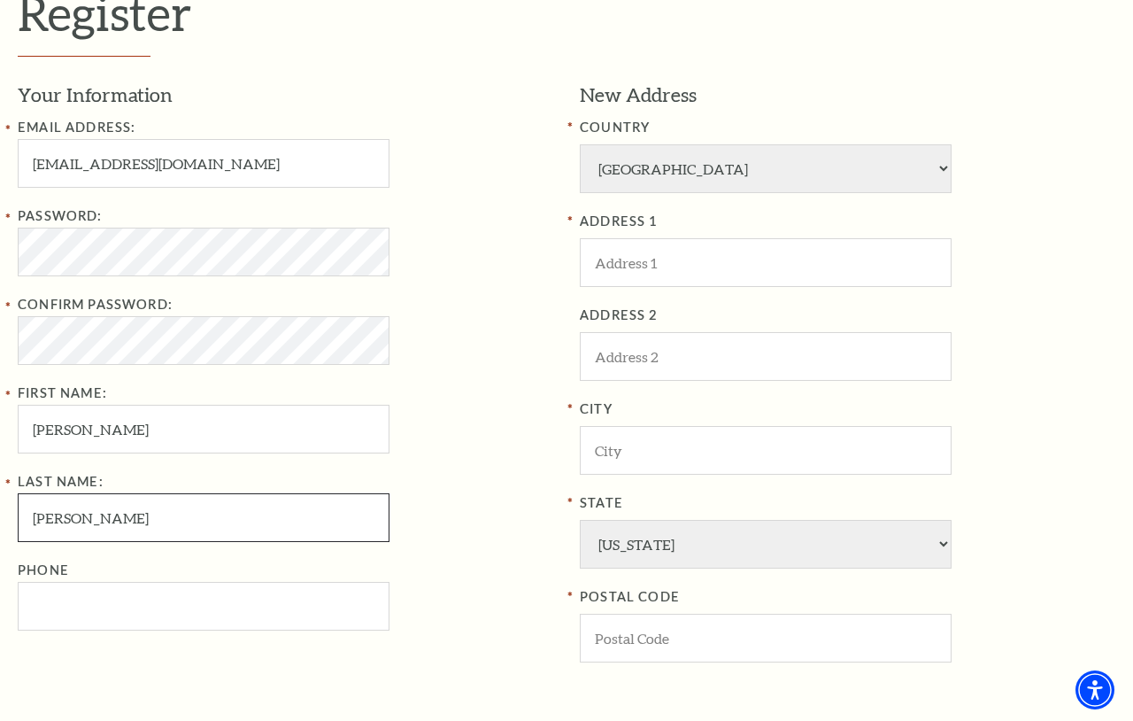
type input "Jacobson"
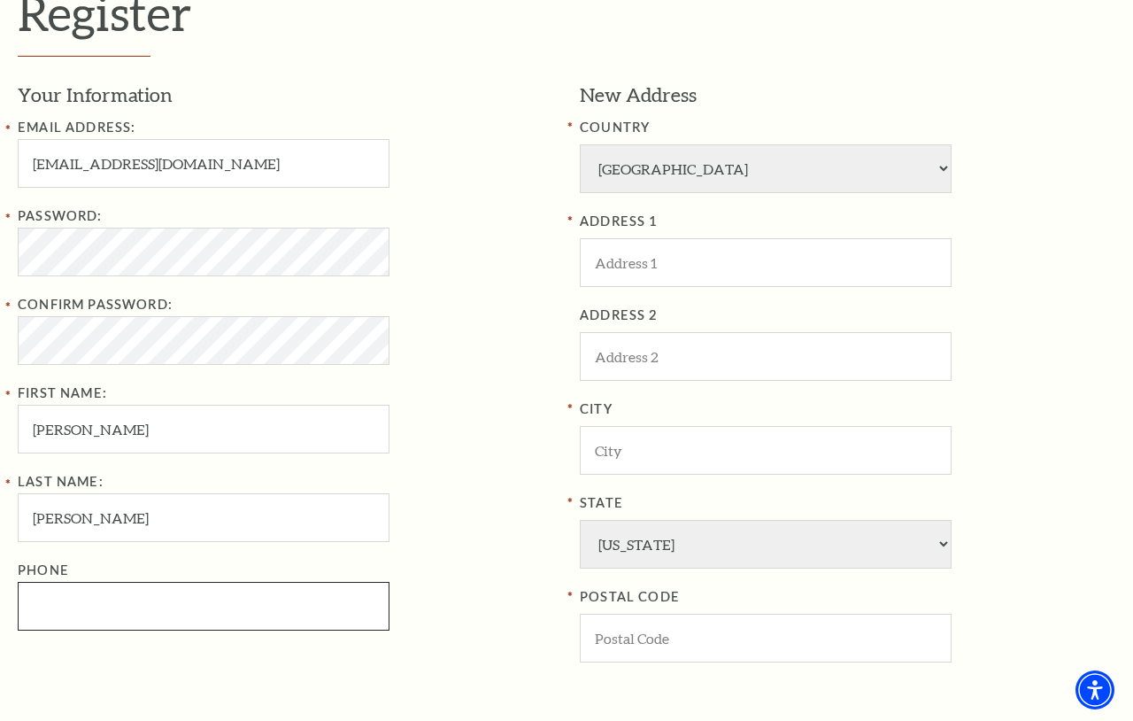
click at [112, 614] on input "Phone" at bounding box center [204, 606] width 372 height 49
type input "507-458-8145"
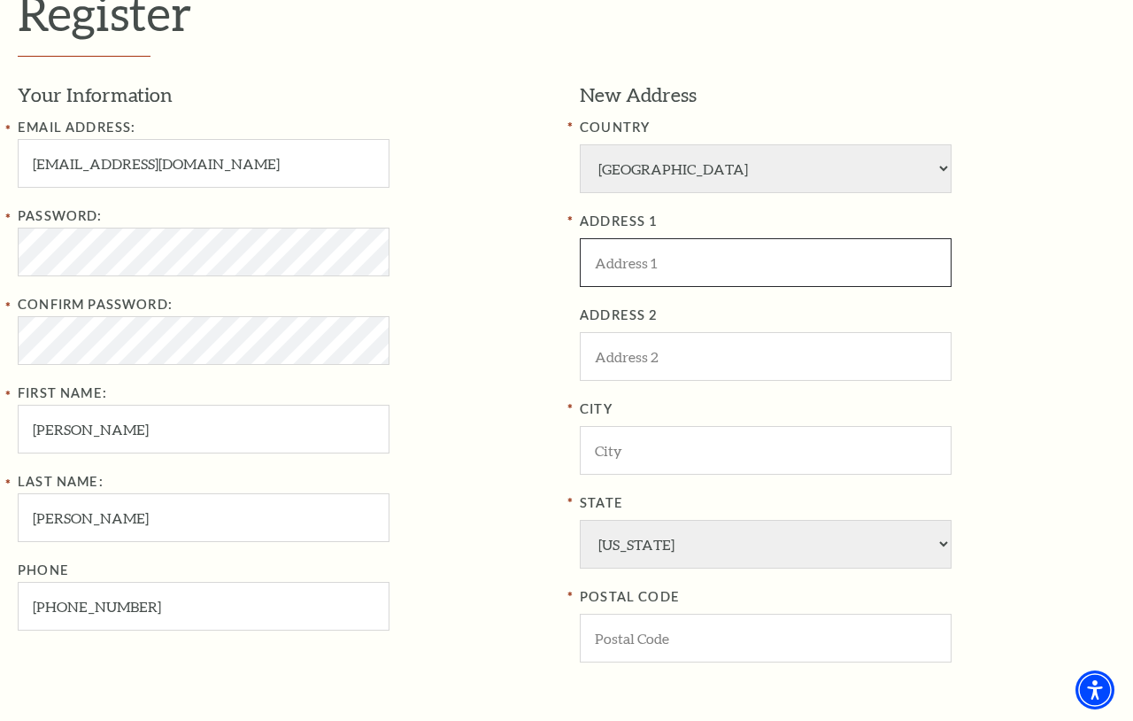
click at [651, 265] on input "ADDRESS 1" at bounding box center [766, 262] width 372 height 49
type input "33095 county road 25"
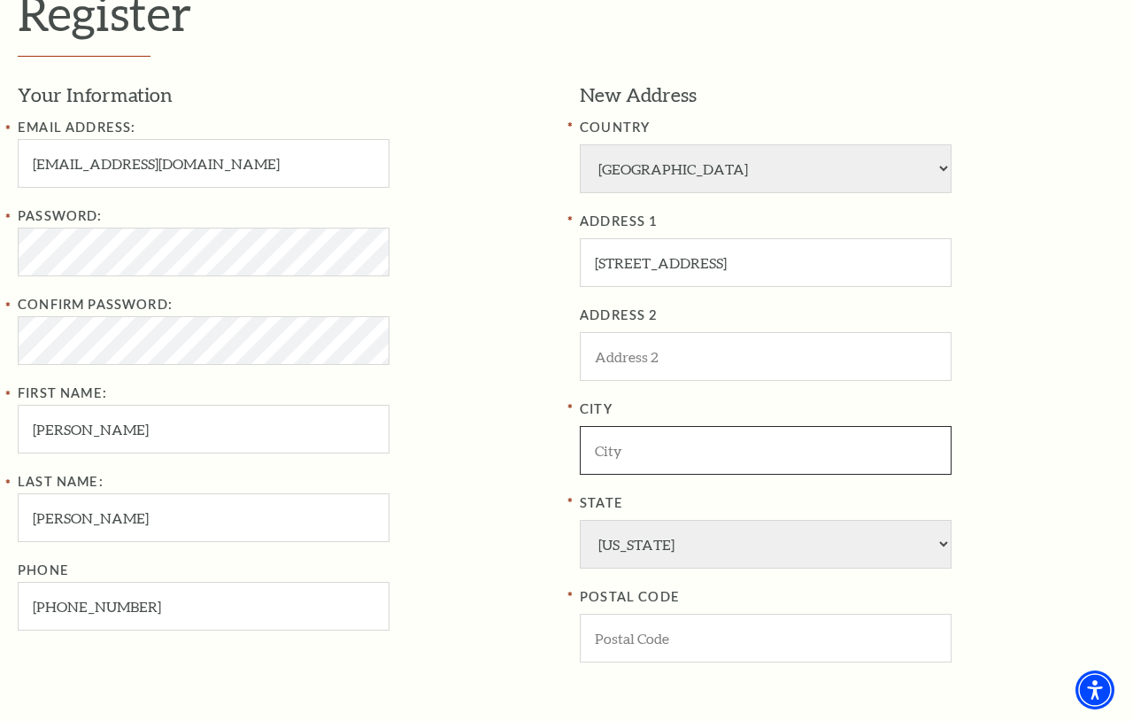
type input "Rochester"
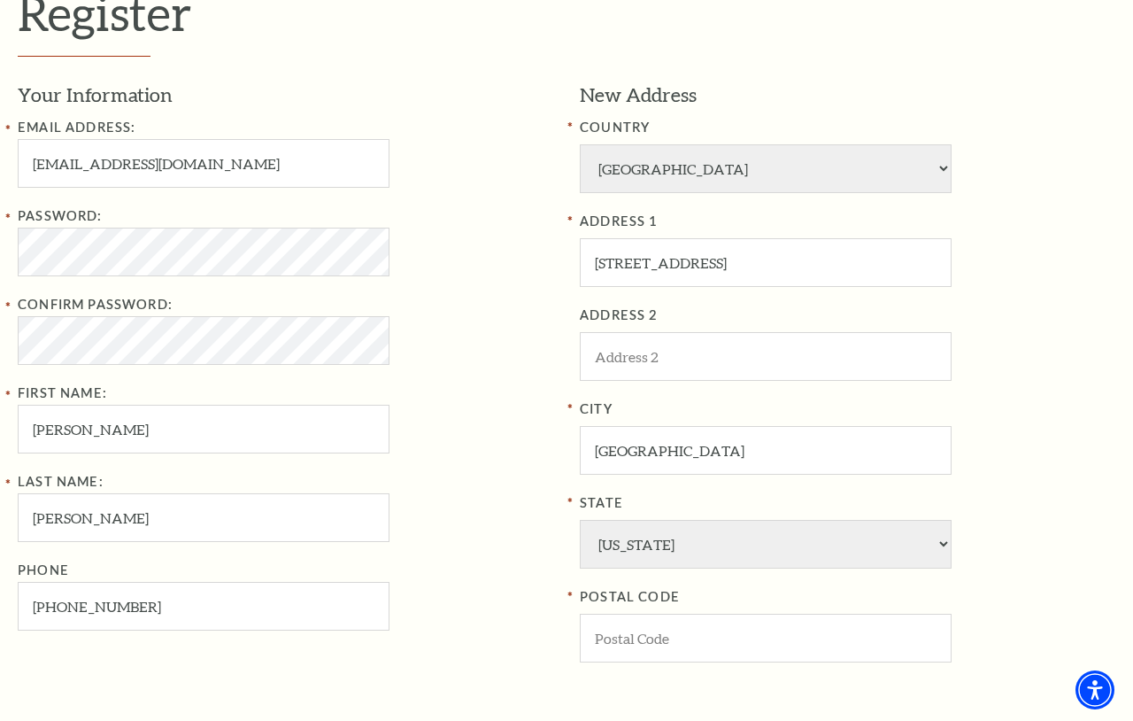
select select "MN"
type input "55901"
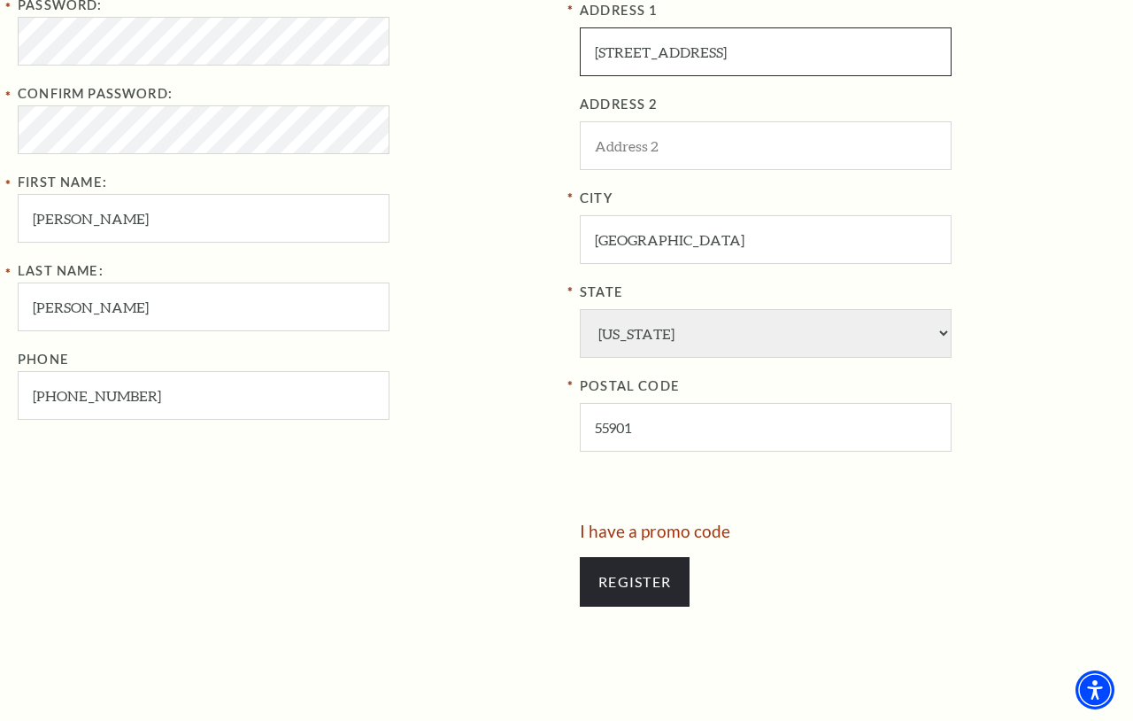
scroll to position [707, 0]
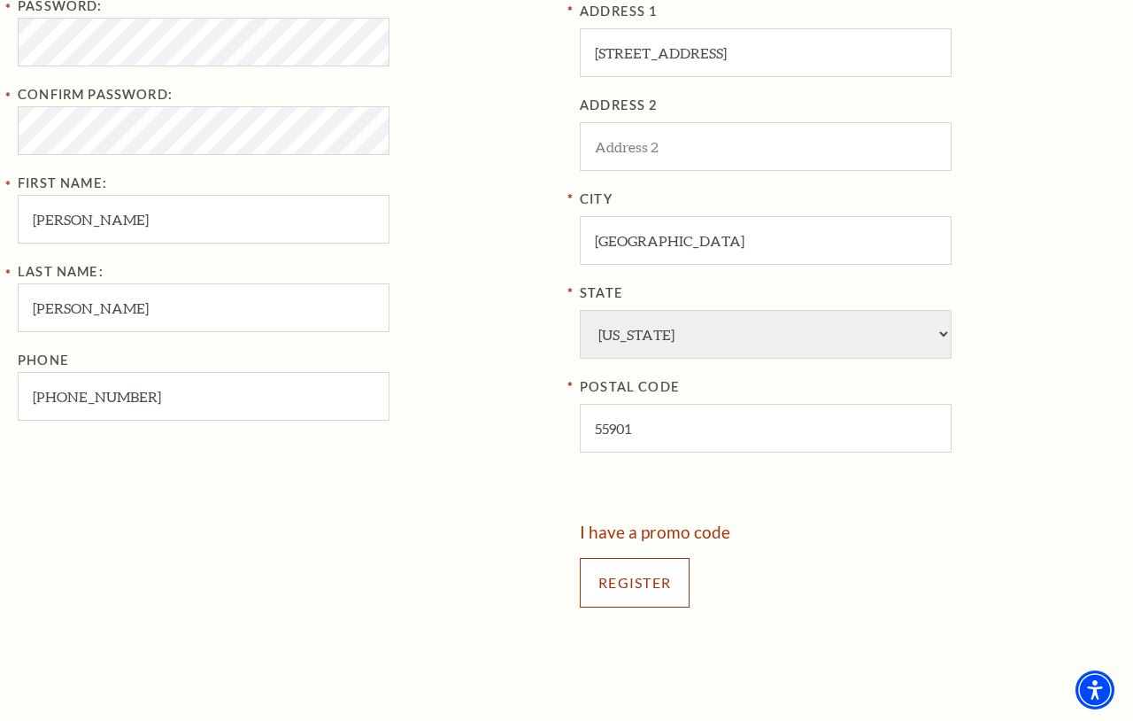
click at [641, 582] on input "Register" at bounding box center [635, 583] width 110 height 50
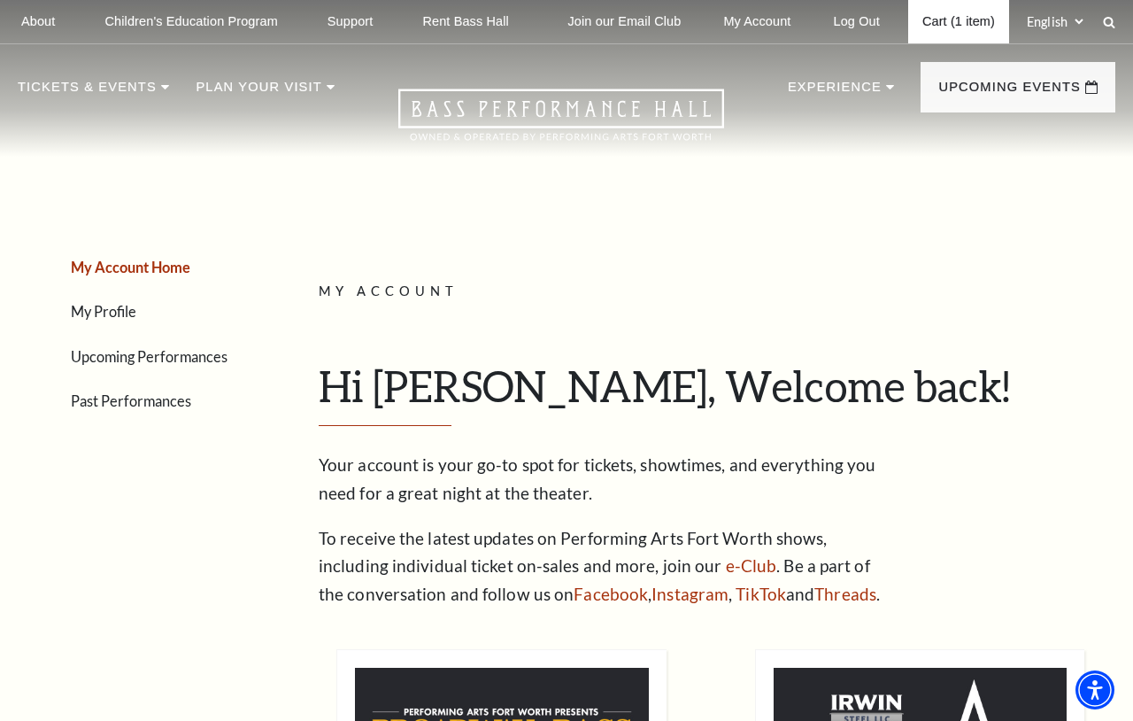
click at [969, 31] on link "Cart (1 item)" at bounding box center [958, 21] width 101 height 43
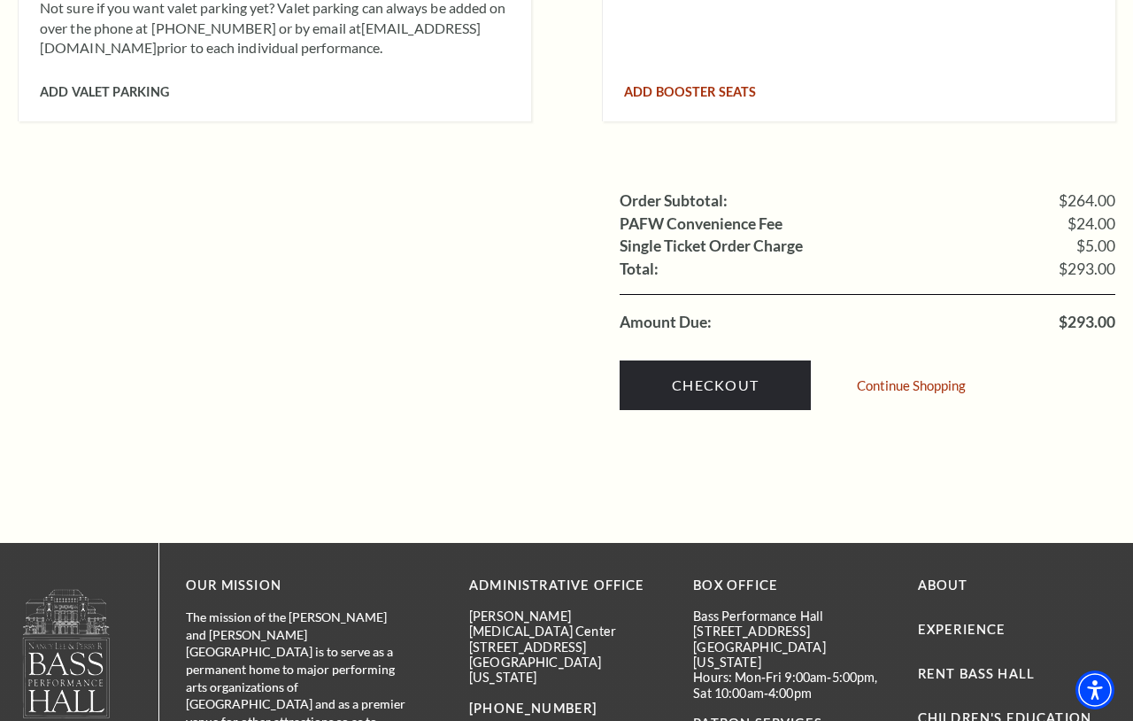
scroll to position [1787, 0]
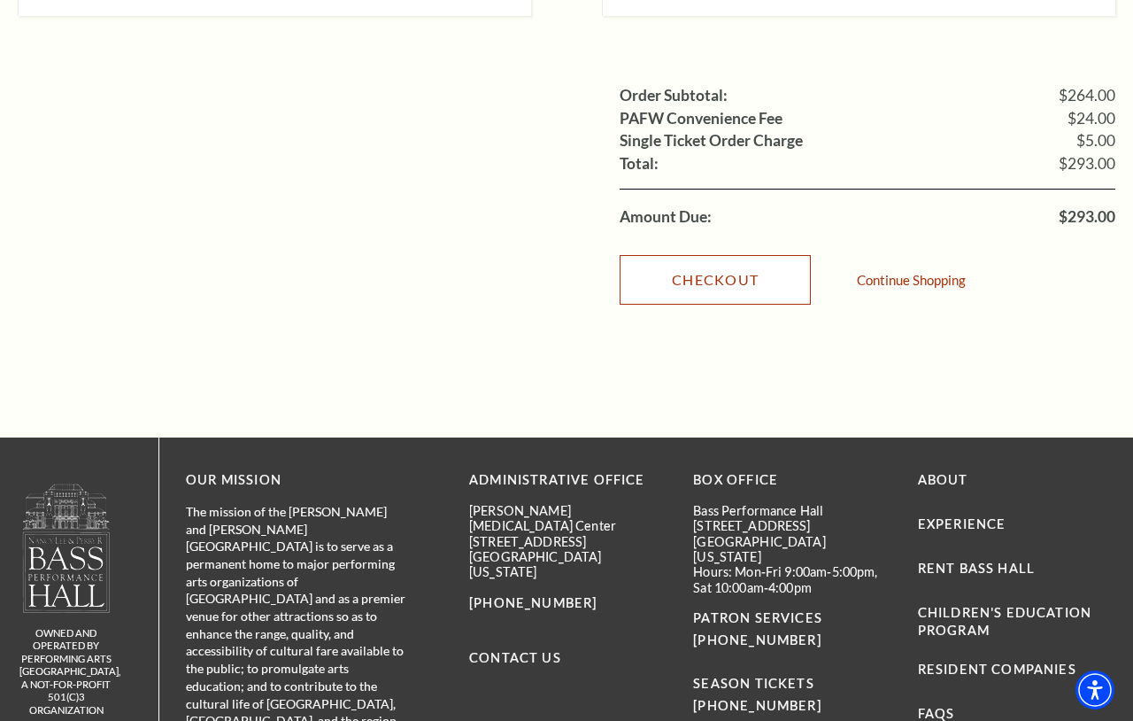
click at [747, 255] on link "Checkout" at bounding box center [715, 280] width 191 height 50
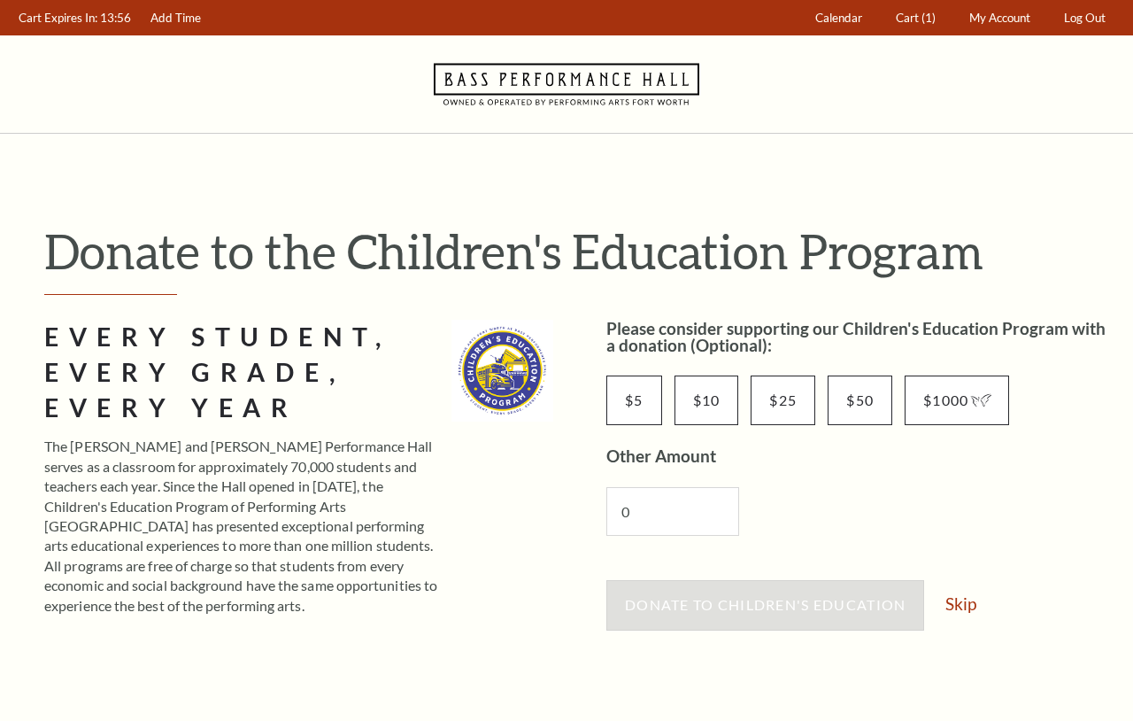
scroll to position [278, 0]
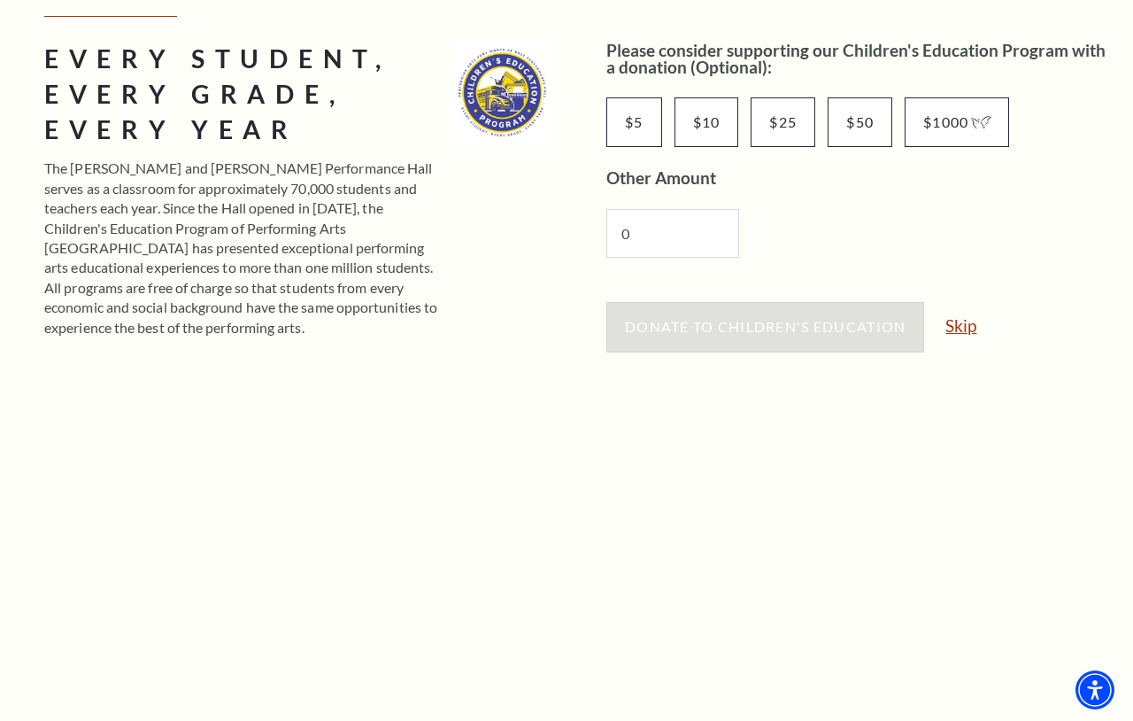
click at [974, 325] on link "Skip" at bounding box center [961, 325] width 31 height 17
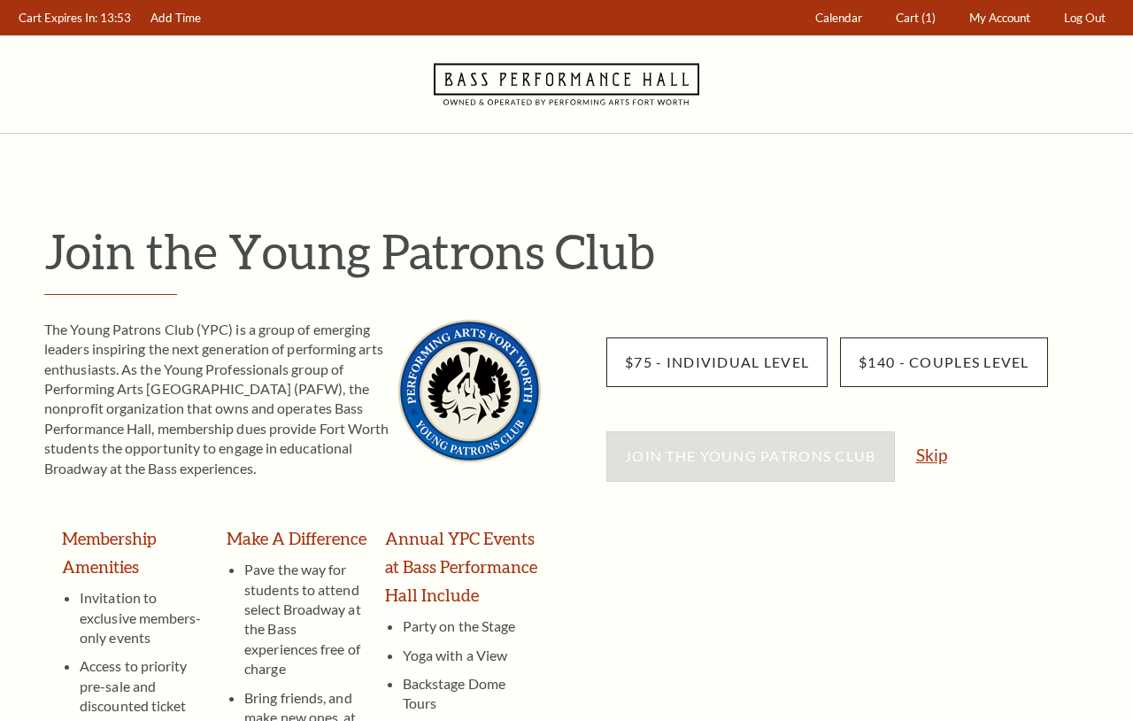
click at [939, 453] on link "Skip" at bounding box center [931, 454] width 31 height 17
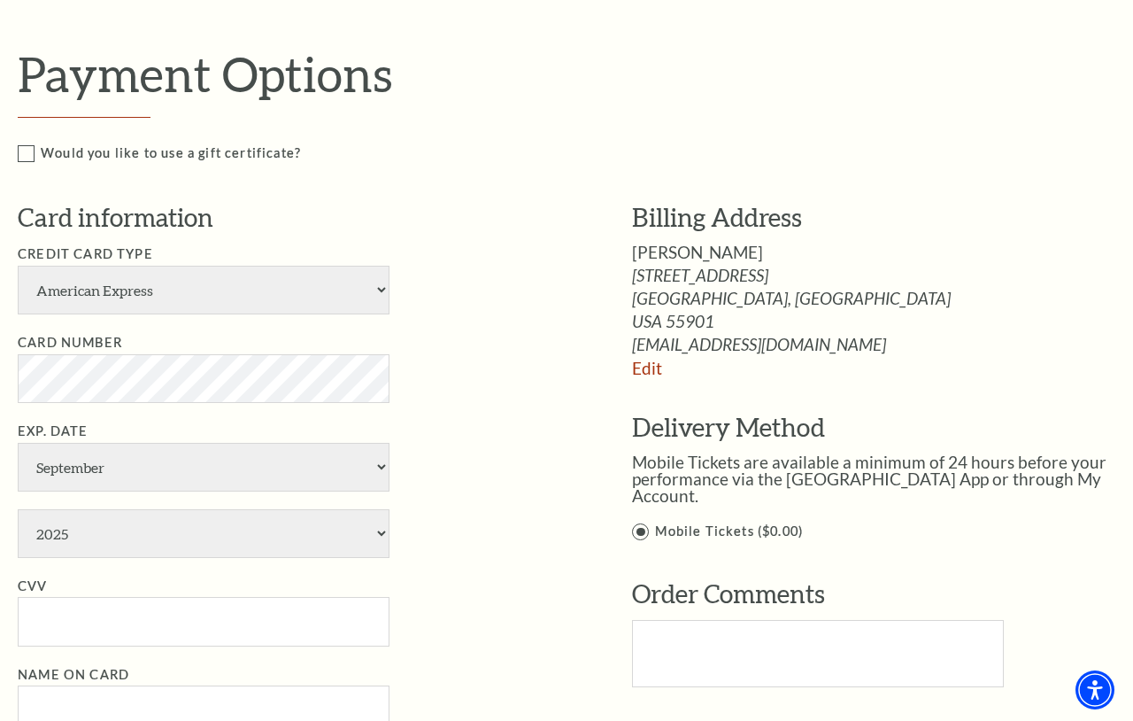
scroll to position [793, 0]
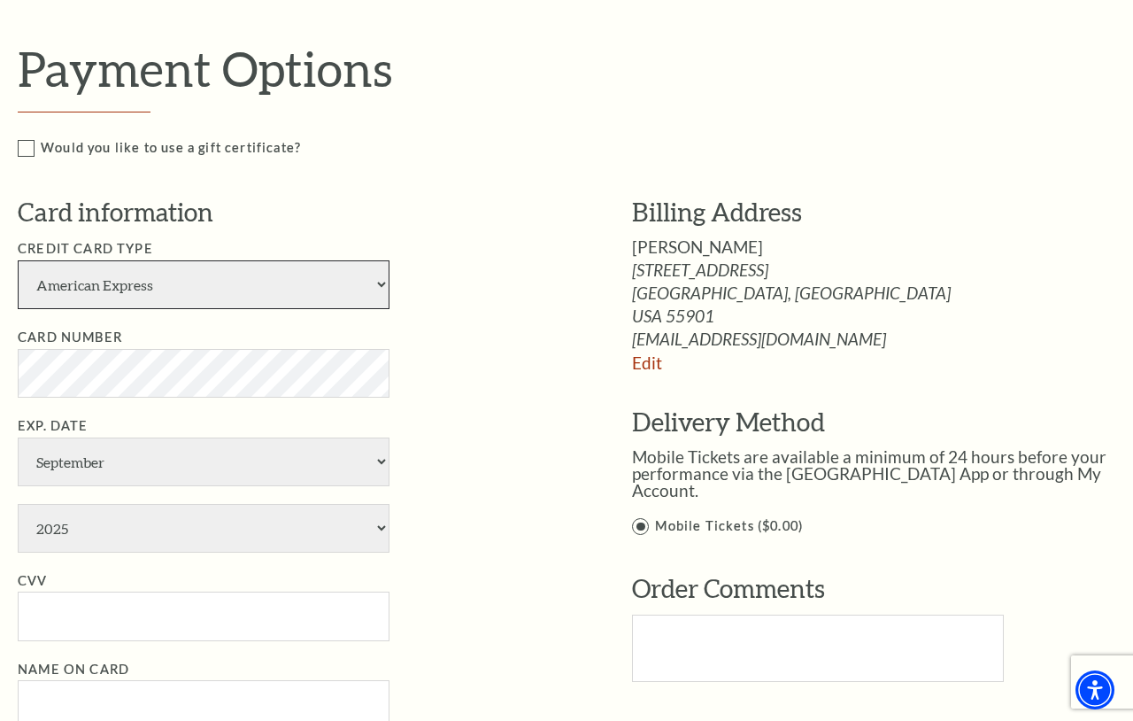
select select "24"
click option "Visa" at bounding box center [0, 0] width 0 height 0
select select "4"
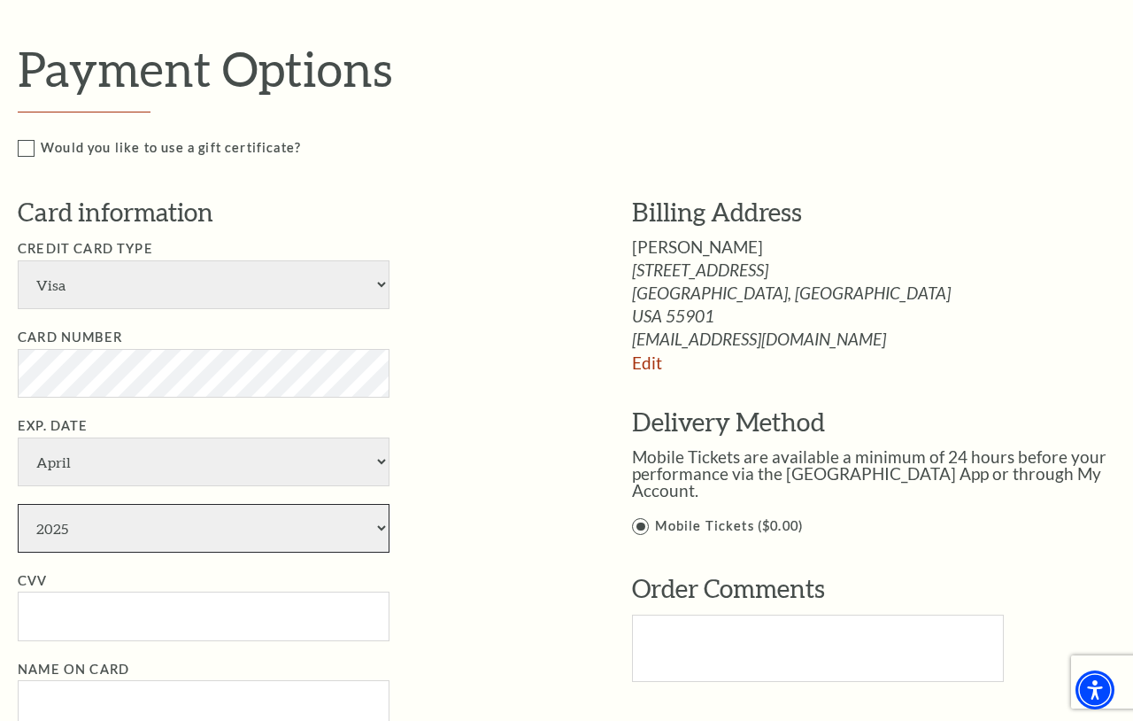
select select "2027"
type input "[PERSON_NAME]"
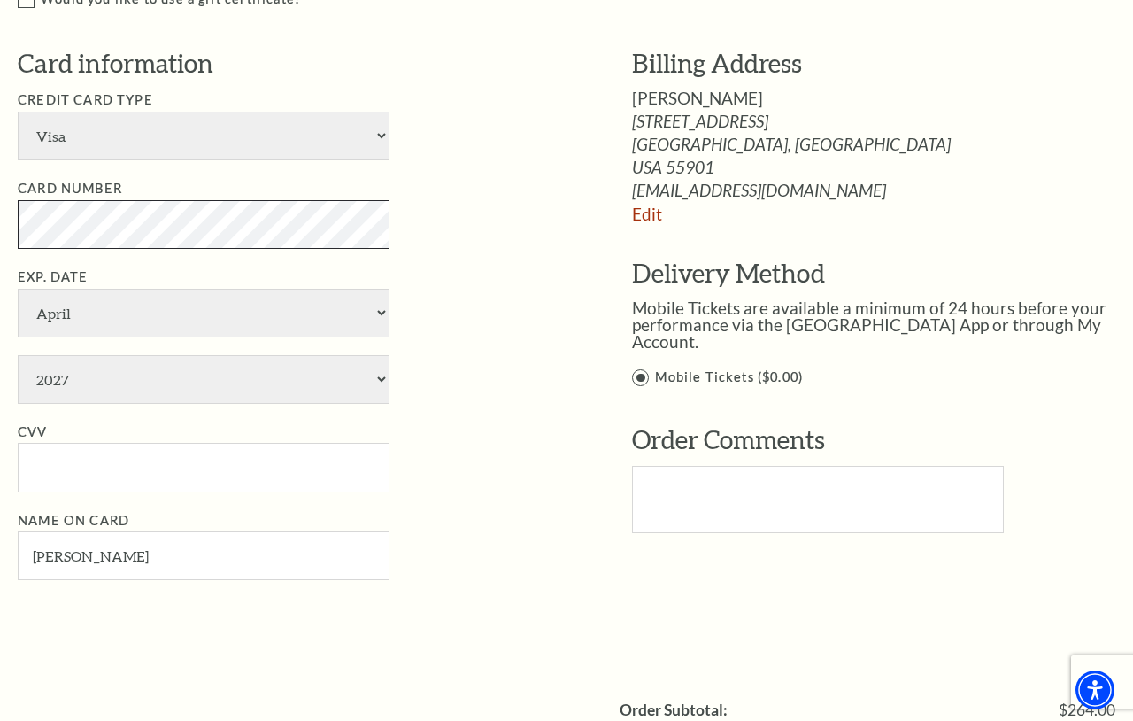
scroll to position [950, 0]
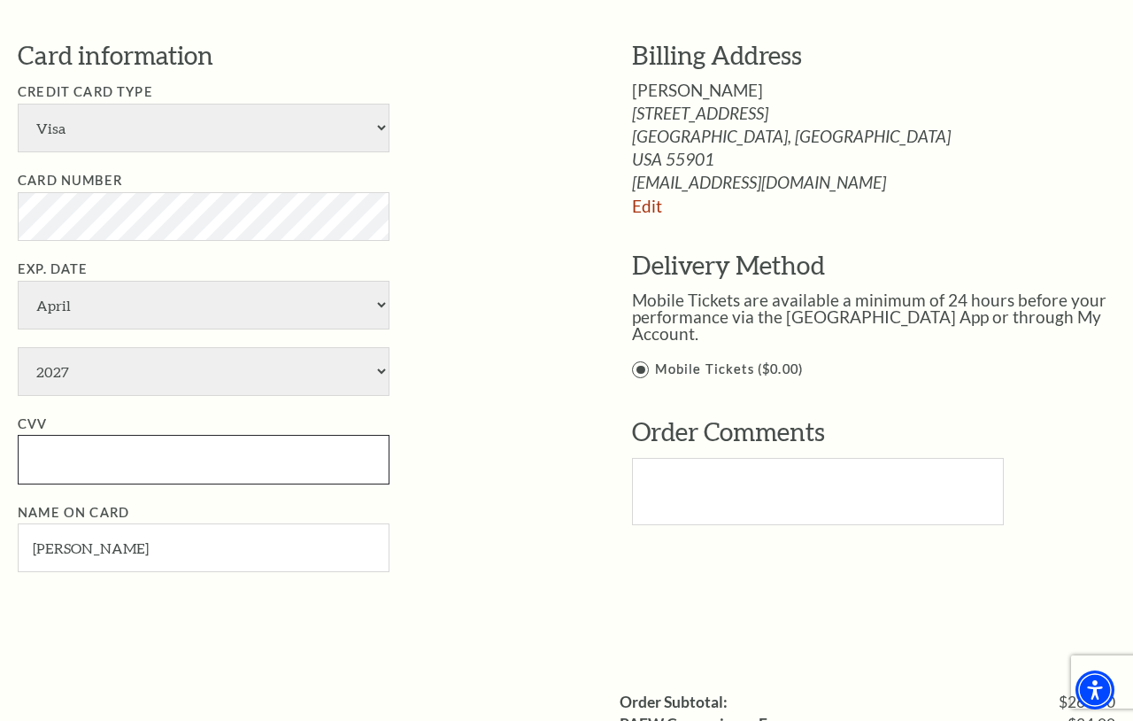
click at [141, 468] on input "CVV" at bounding box center [204, 459] width 372 height 49
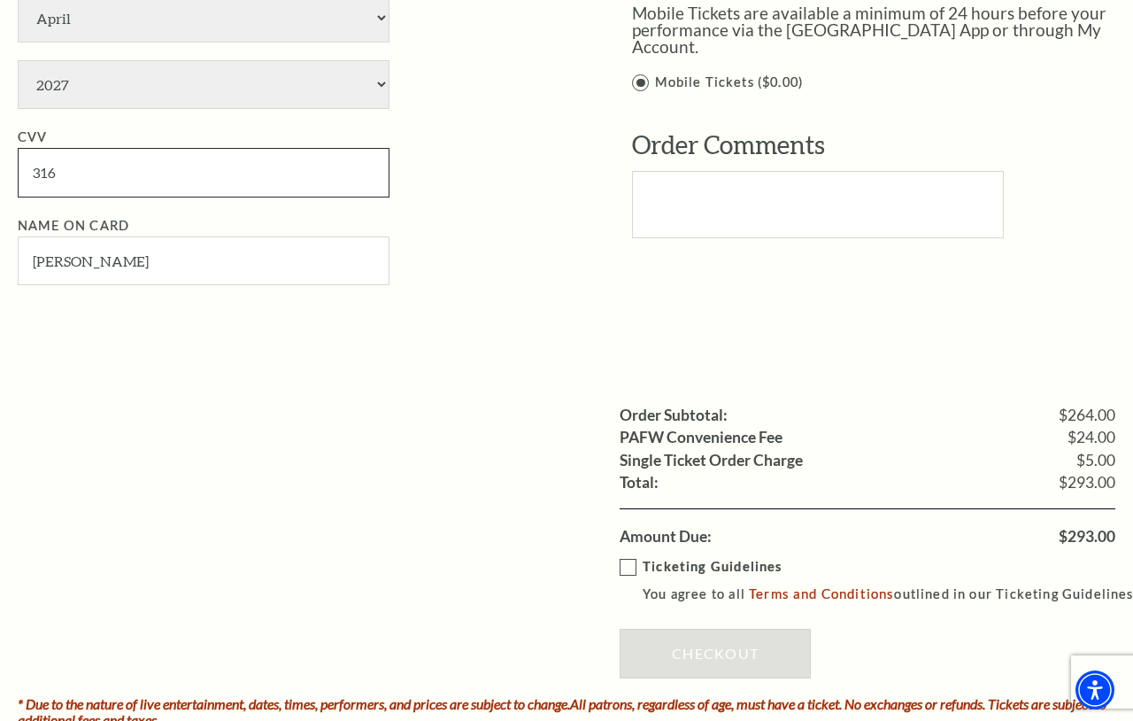
scroll to position [1248, 0]
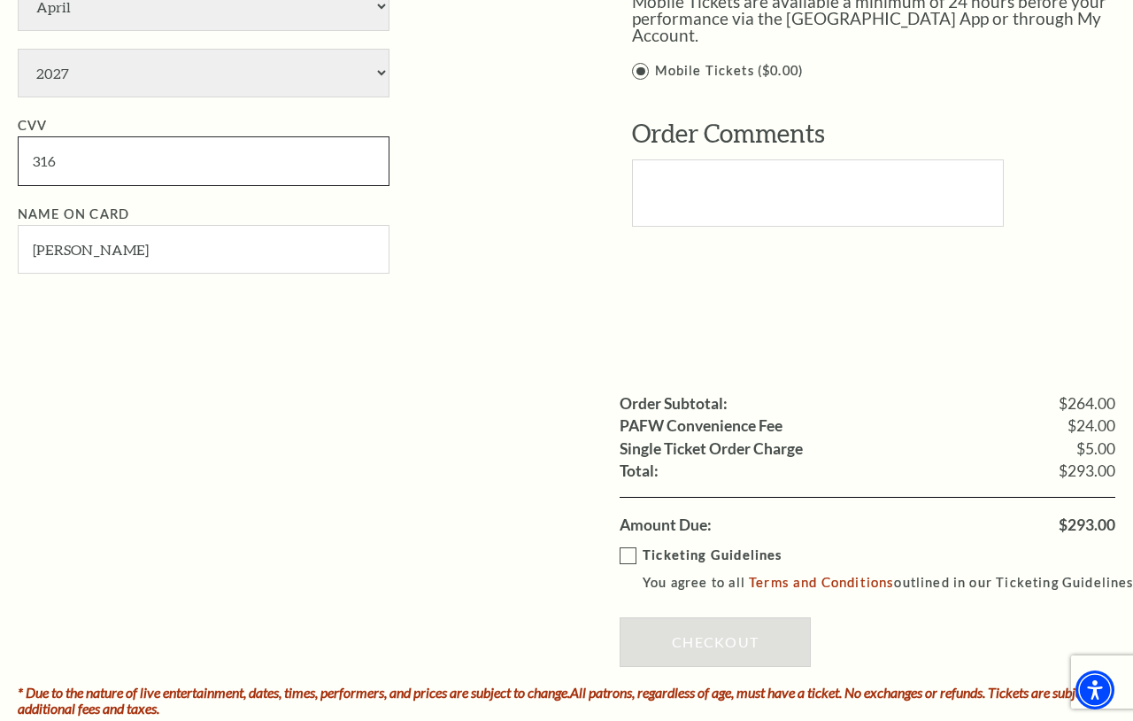
type input "316"
click at [630, 557] on label "Ticketing Guidelines You agree to all Terms and Conditions outlined in our Tick…" at bounding box center [881, 569] width 522 height 49
click at [0, 0] on input "Ticketing Guidelines You agree to all Terms and Conditions outlined in our Tick…" at bounding box center [0, 0] width 0 height 0
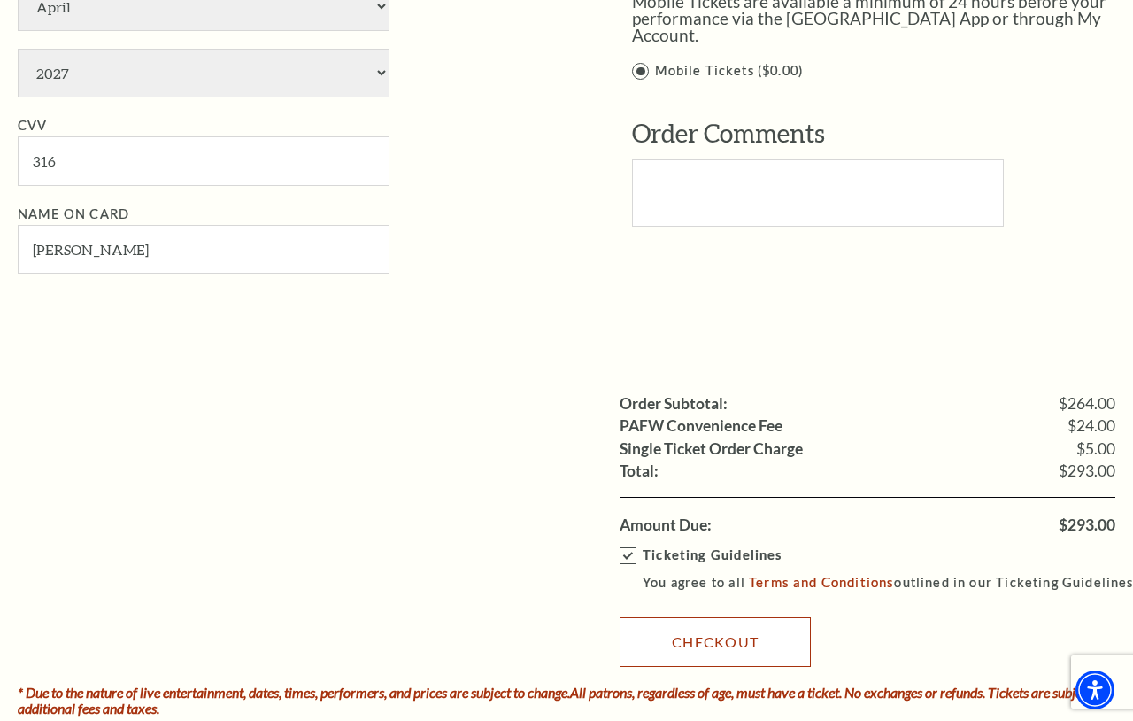
click at [707, 631] on link "Checkout" at bounding box center [715, 642] width 191 height 50
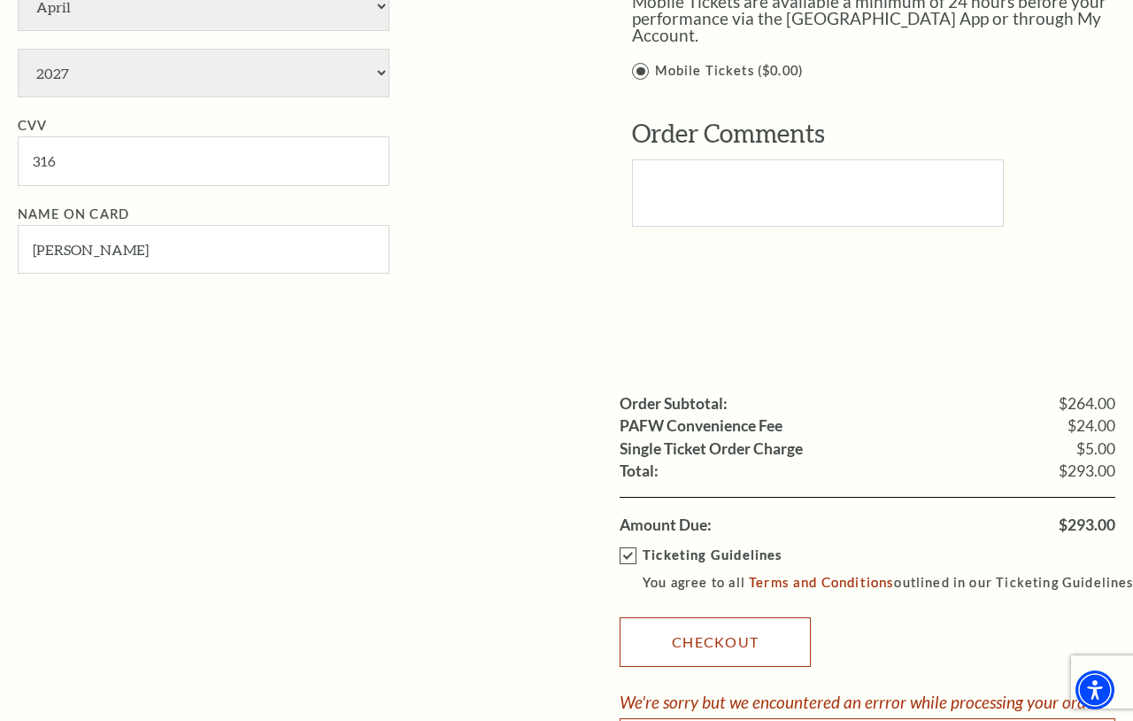
click at [703, 626] on link "Checkout" at bounding box center [715, 642] width 191 height 50
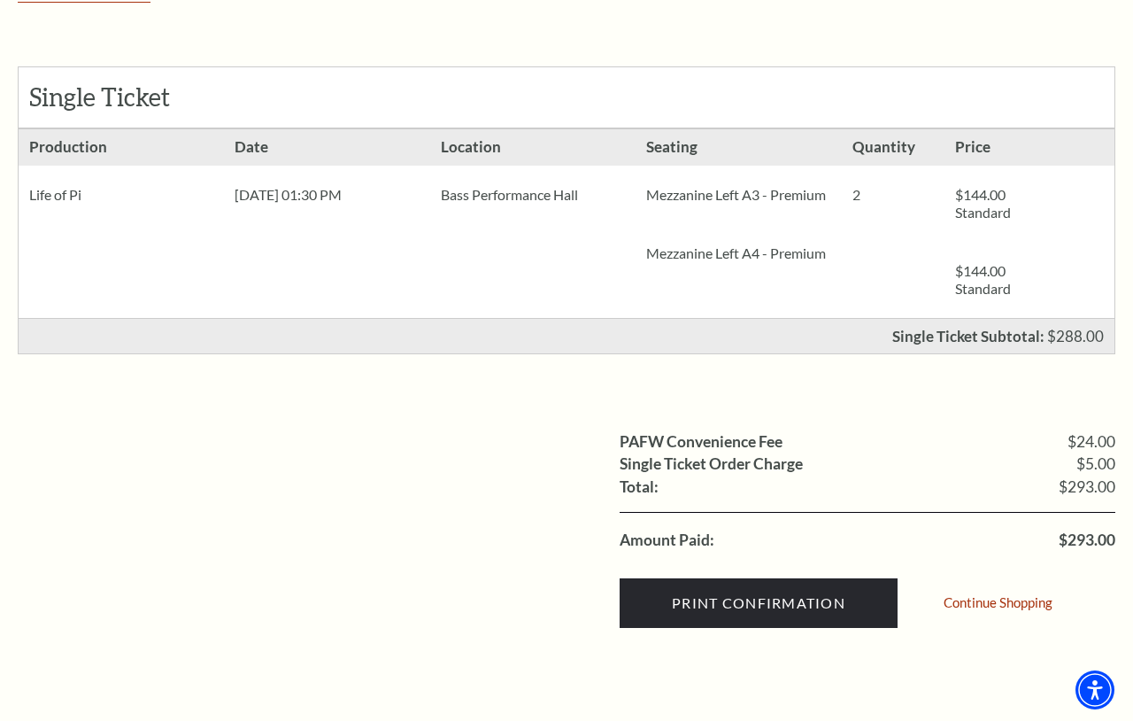
scroll to position [336, 0]
